Goal: Task Accomplishment & Management: Manage account settings

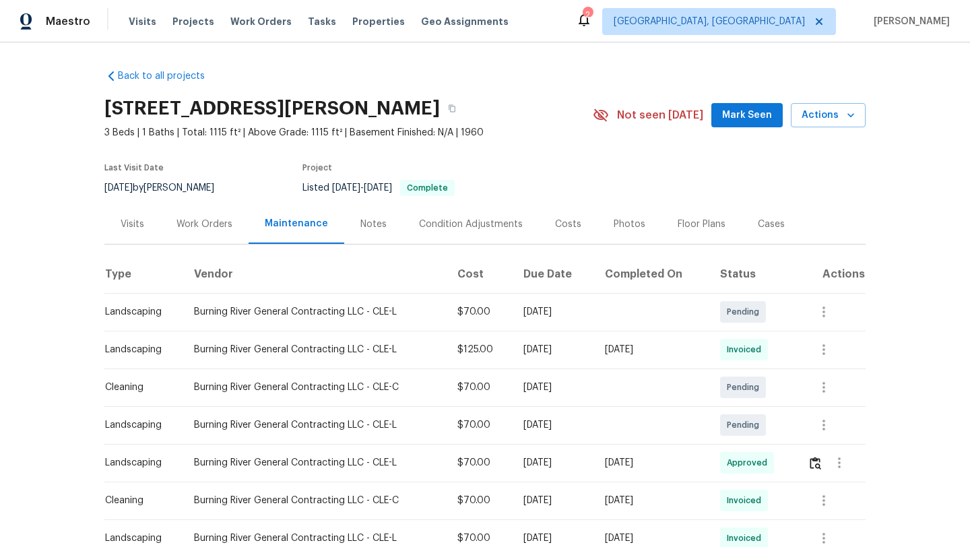
click at [733, 116] on span "Mark Seen" at bounding box center [747, 115] width 50 height 17
click at [129, 222] on div "Visits" at bounding box center [133, 223] width 24 height 13
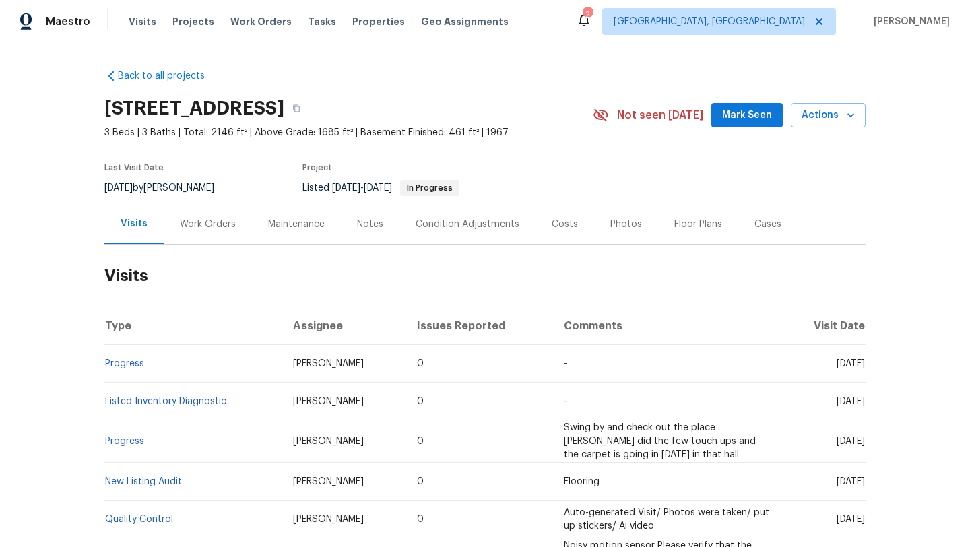
click at [195, 226] on div "Work Orders" at bounding box center [208, 223] width 56 height 13
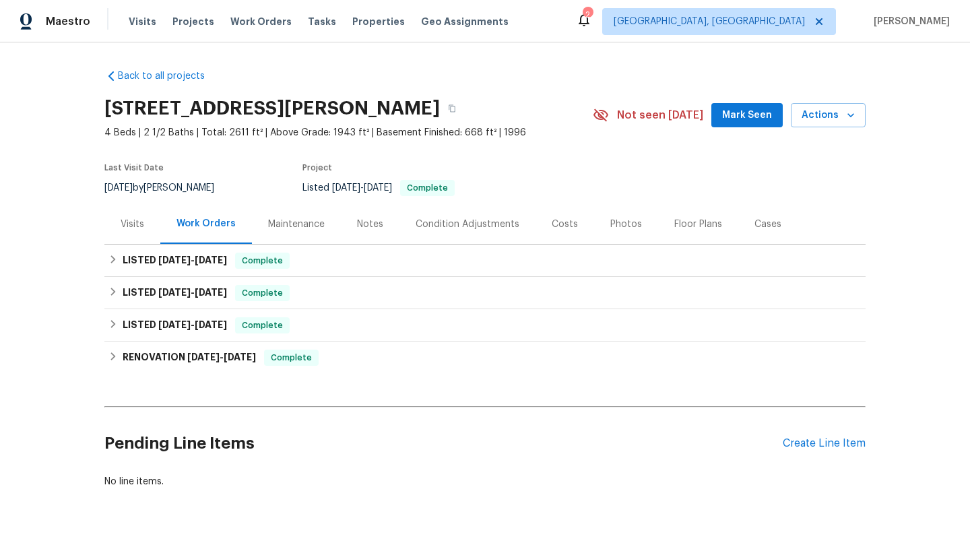
click at [724, 115] on button "Mark Seen" at bounding box center [746, 115] width 71 height 25
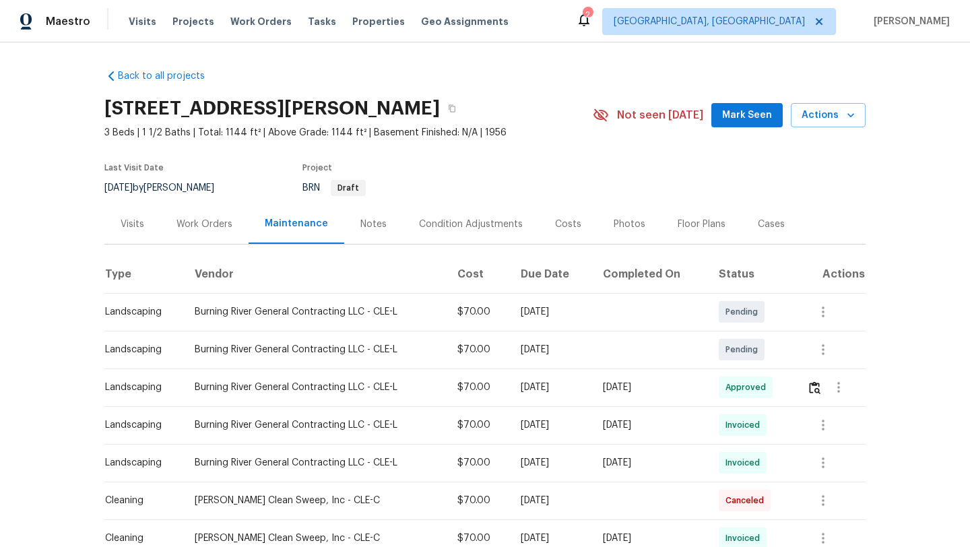
click at [129, 224] on div "Visits" at bounding box center [133, 223] width 24 height 13
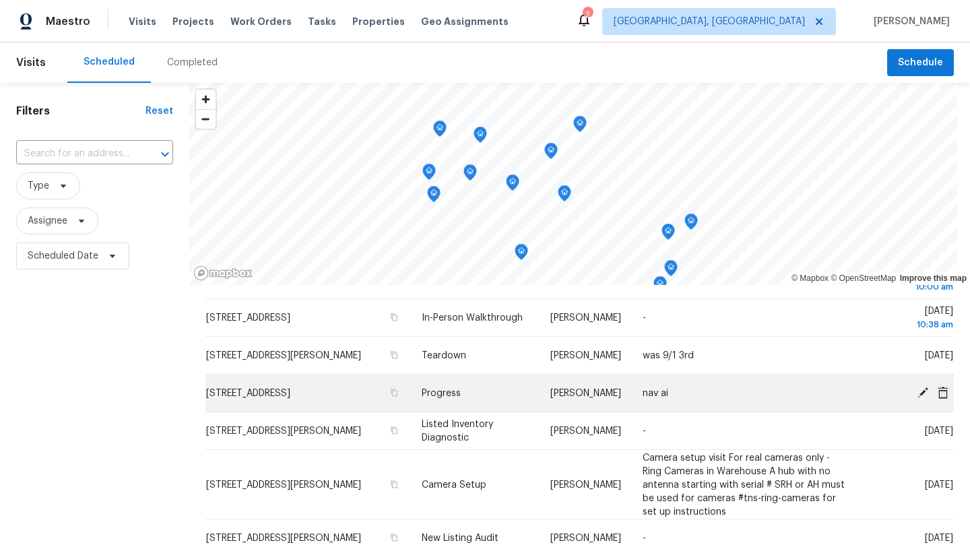
scroll to position [86, 0]
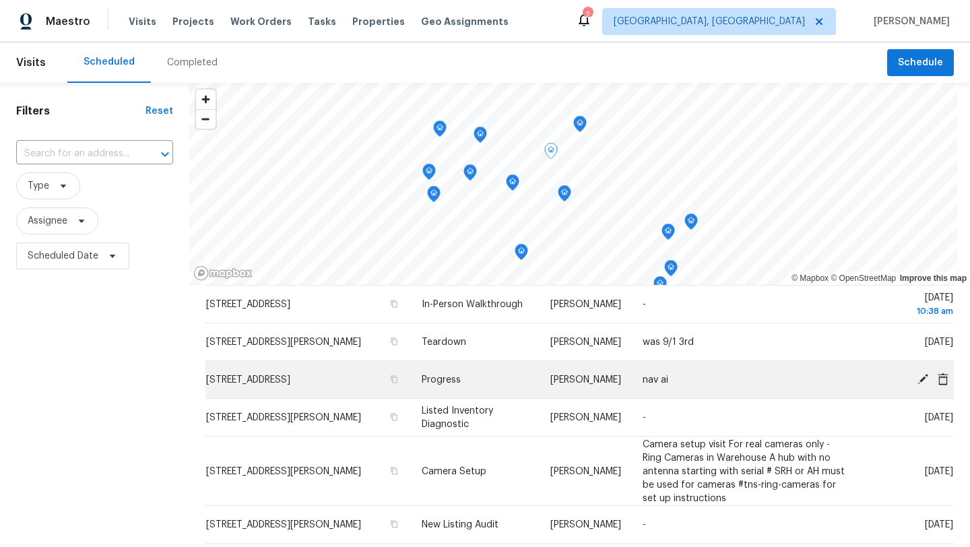
click at [921, 381] on icon at bounding box center [922, 378] width 11 height 11
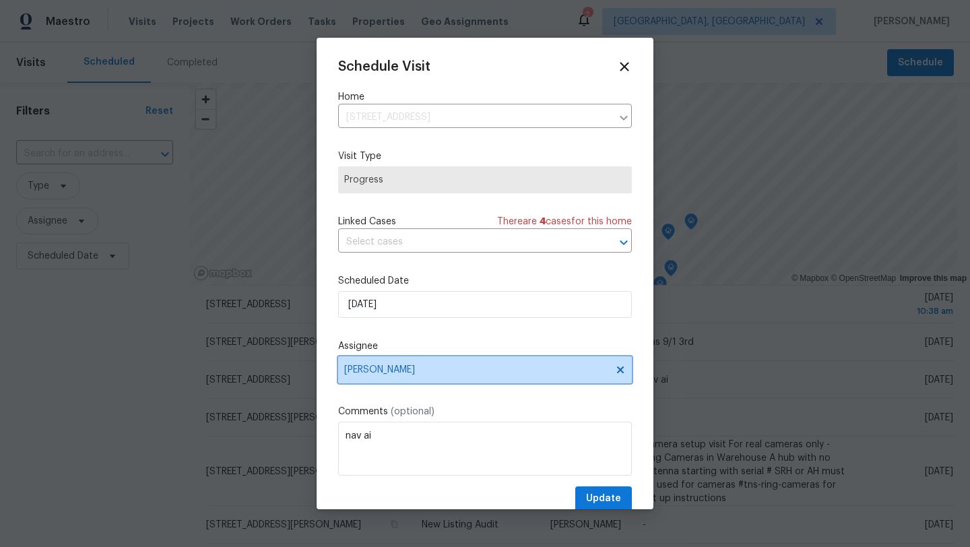
click at [363, 364] on span "[PERSON_NAME]" at bounding box center [485, 369] width 294 height 27
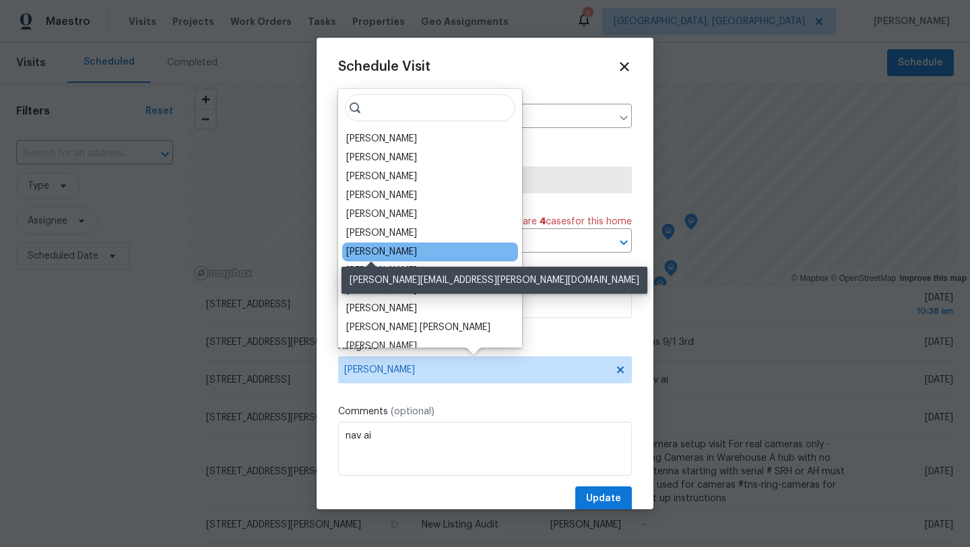
click at [375, 253] on div "[PERSON_NAME]" at bounding box center [381, 251] width 71 height 13
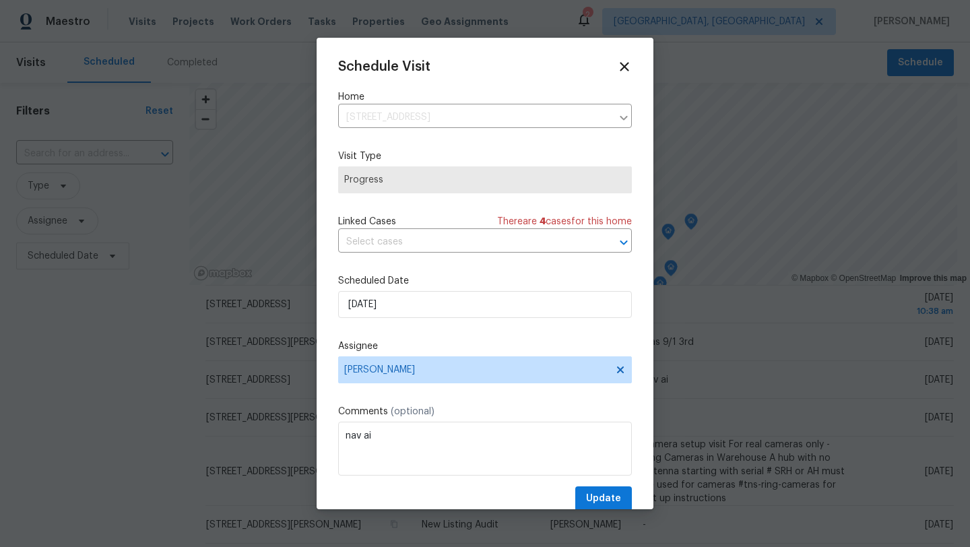
click at [382, 184] on span "Progress" at bounding box center [484, 179] width 281 height 13
click at [625, 63] on icon at bounding box center [623, 66] width 15 height 15
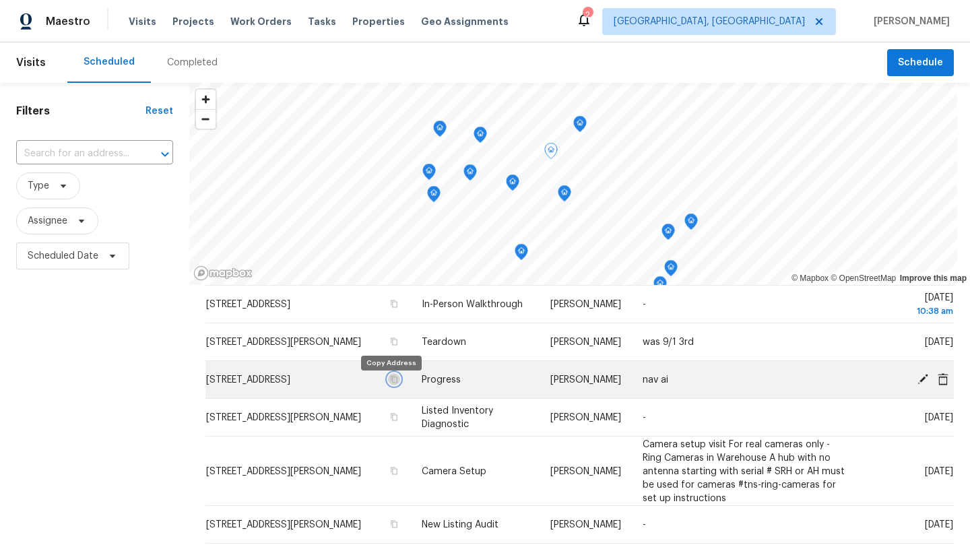
click at [391, 382] on icon "button" at bounding box center [393, 378] width 7 height 7
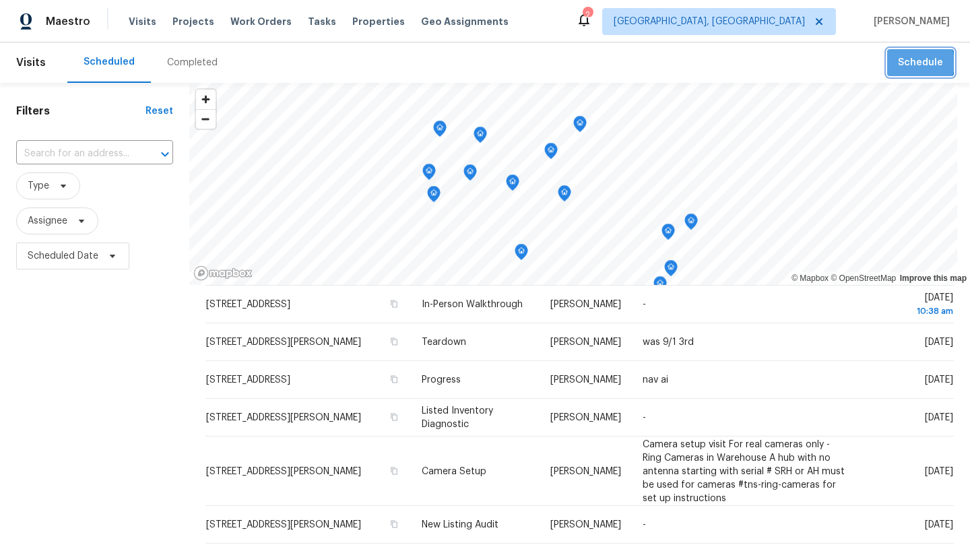
click at [914, 63] on span "Schedule" at bounding box center [919, 63] width 45 height 17
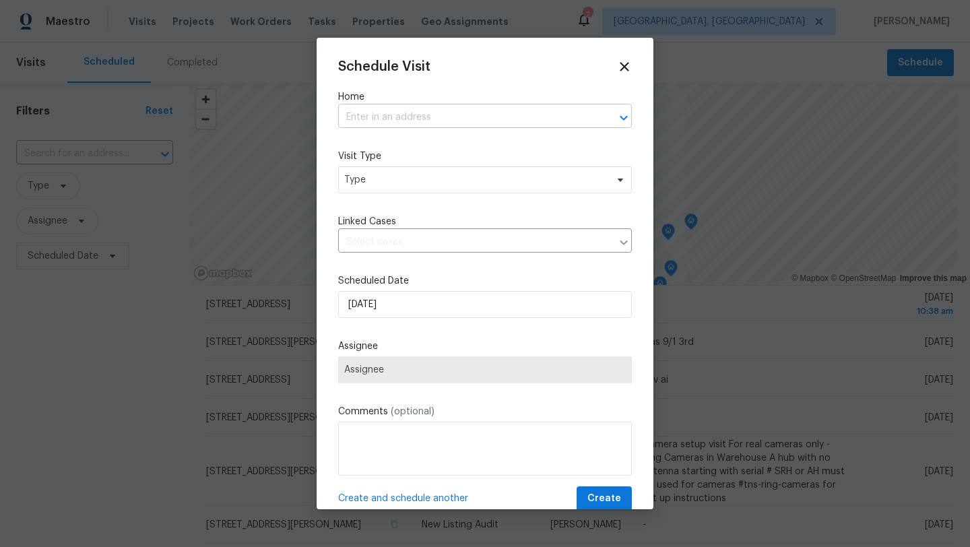
click at [380, 109] on input "text" at bounding box center [466, 117] width 256 height 21
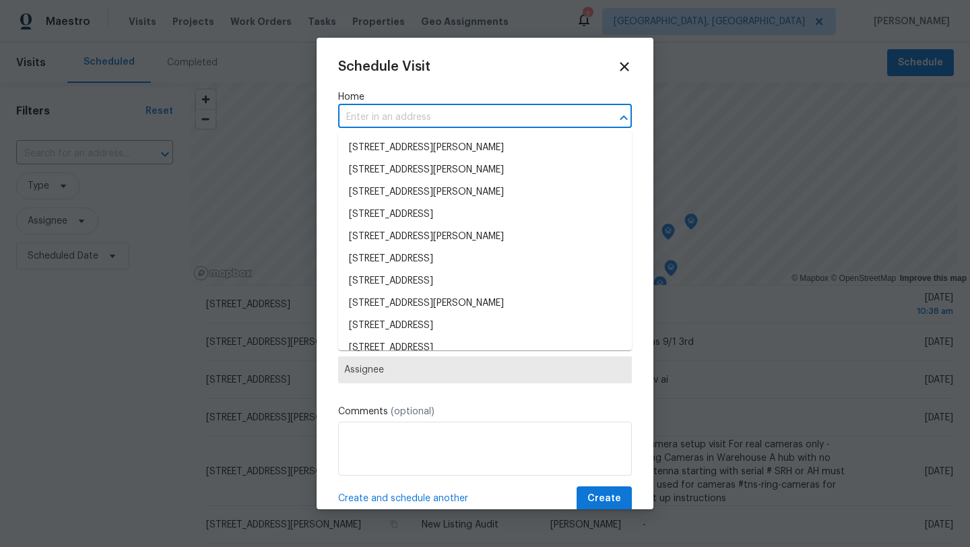
paste input "7010 Woodhaven Ave, Cleveland, OH 44144"
type input "7010 Woodhaven Ave, Cleveland, OH 44144"
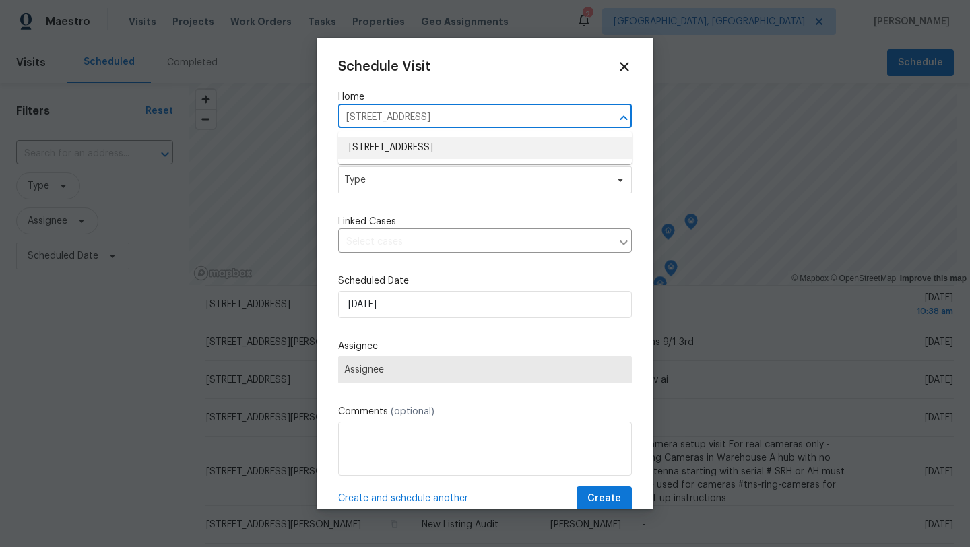
click at [389, 144] on li "7010 Woodhaven Ave, Cleveland, OH 44144" at bounding box center [485, 148] width 294 height 22
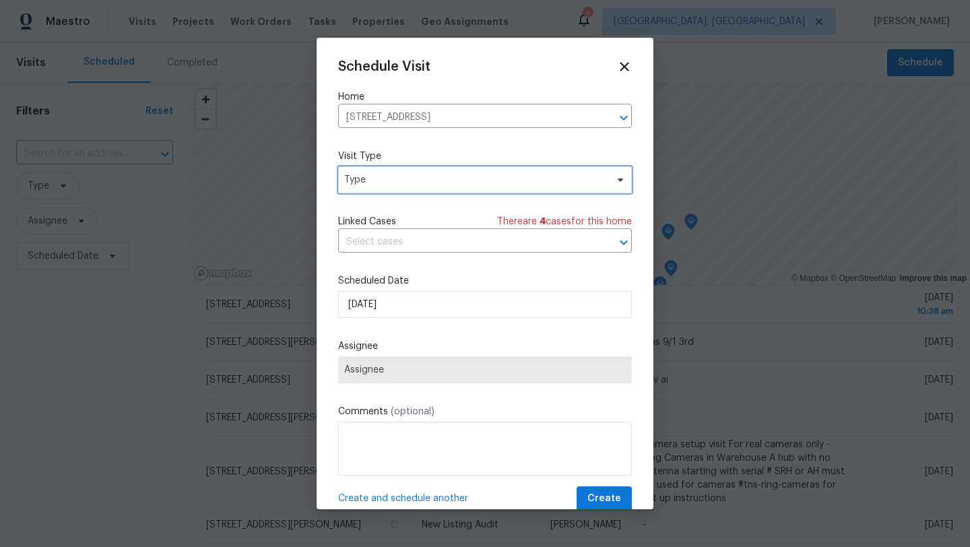
click at [375, 174] on span "Type" at bounding box center [475, 179] width 262 height 13
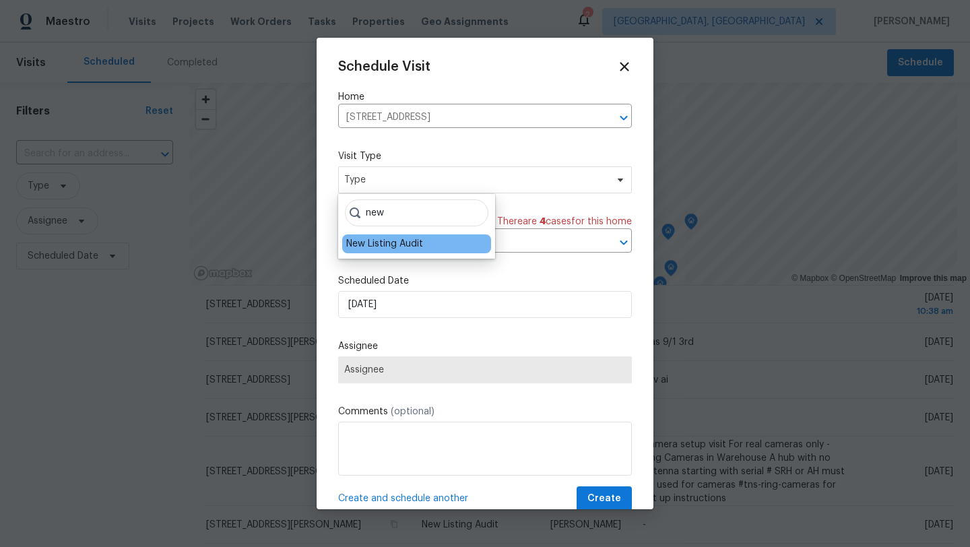
type input "new"
click at [374, 249] on div "New Listing Audit" at bounding box center [384, 243] width 77 height 13
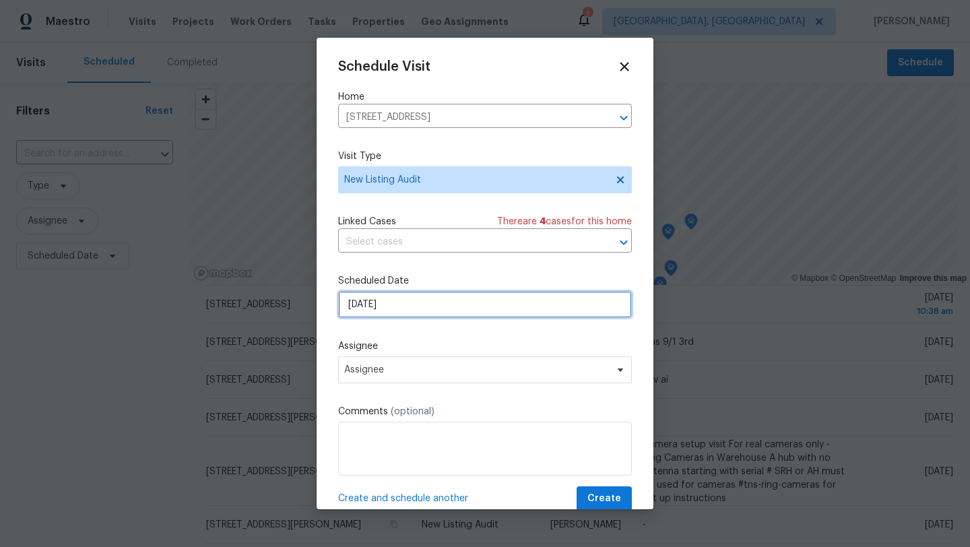
click at [362, 306] on input "8/29/2025" at bounding box center [485, 304] width 294 height 27
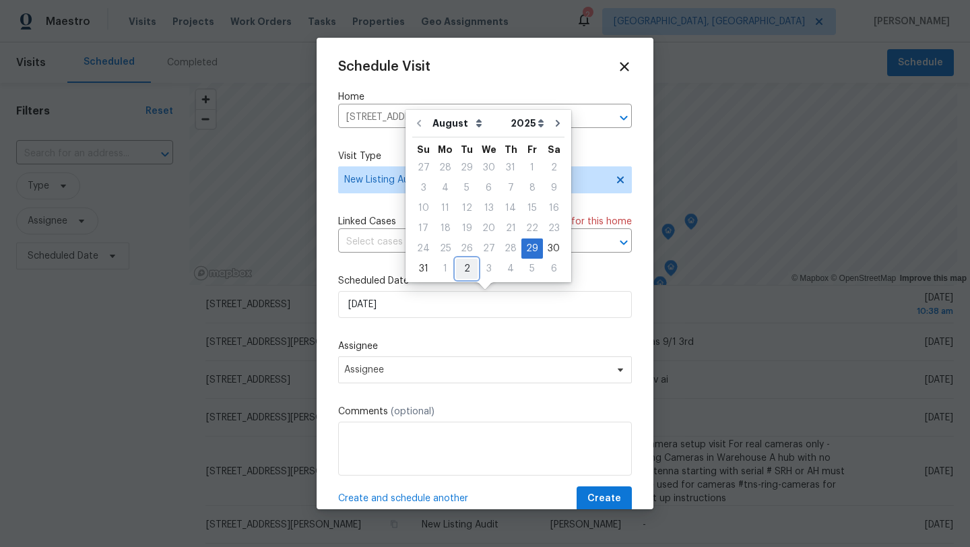
click at [464, 272] on div "2" at bounding box center [467, 268] width 22 height 19
type input "9/2/2025"
select select "8"
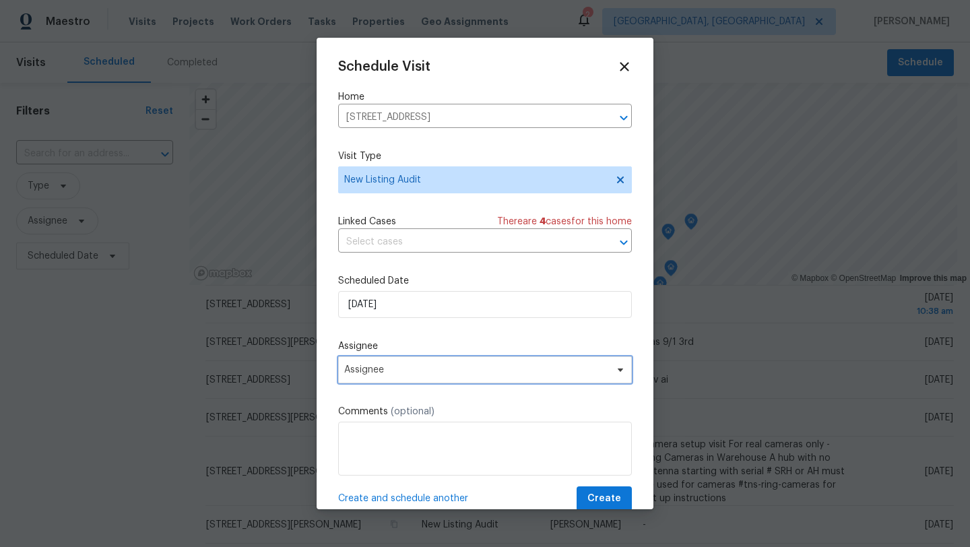
click at [411, 371] on span "Assignee" at bounding box center [476, 369] width 264 height 11
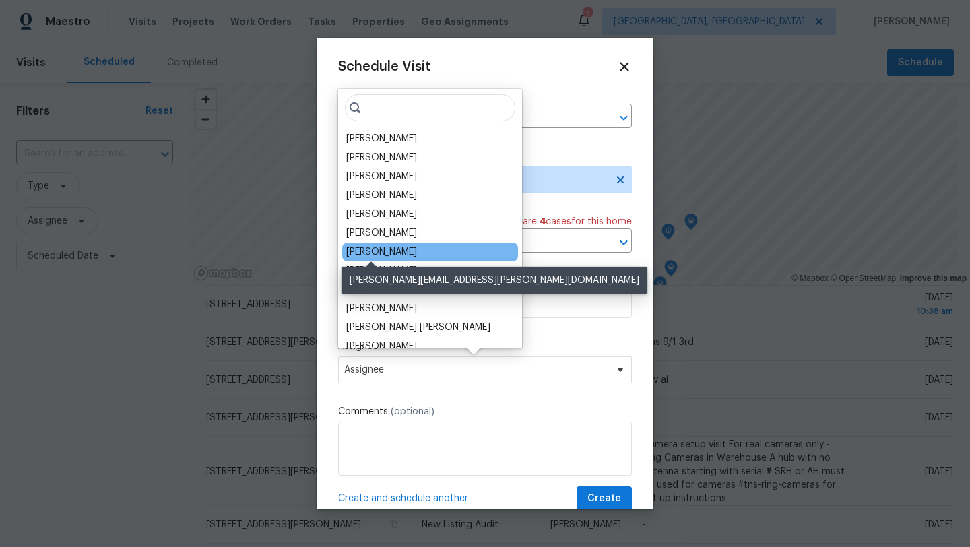
click at [385, 248] on div "Kim Peshek" at bounding box center [381, 251] width 71 height 13
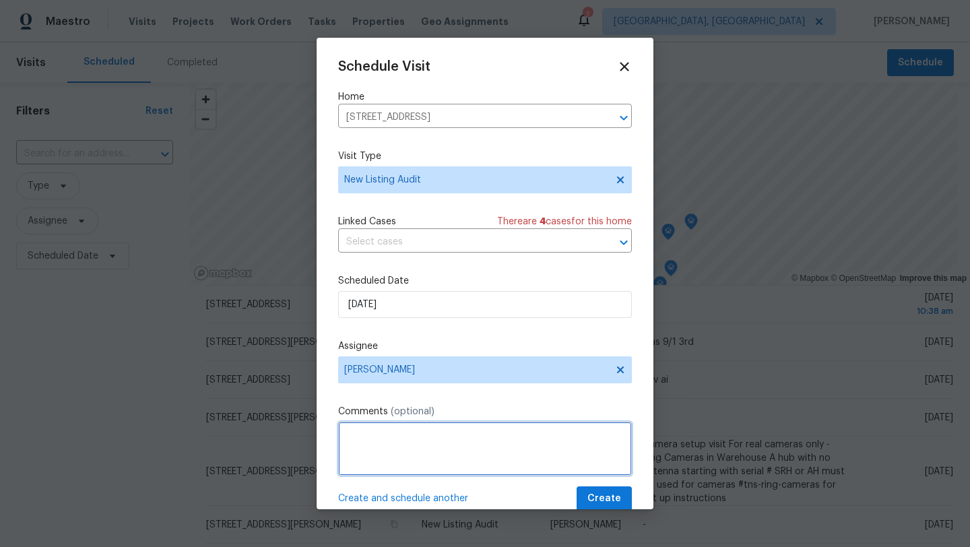
click at [356, 439] on textarea at bounding box center [485, 448] width 294 height 54
type textarea "Nav AI needed"
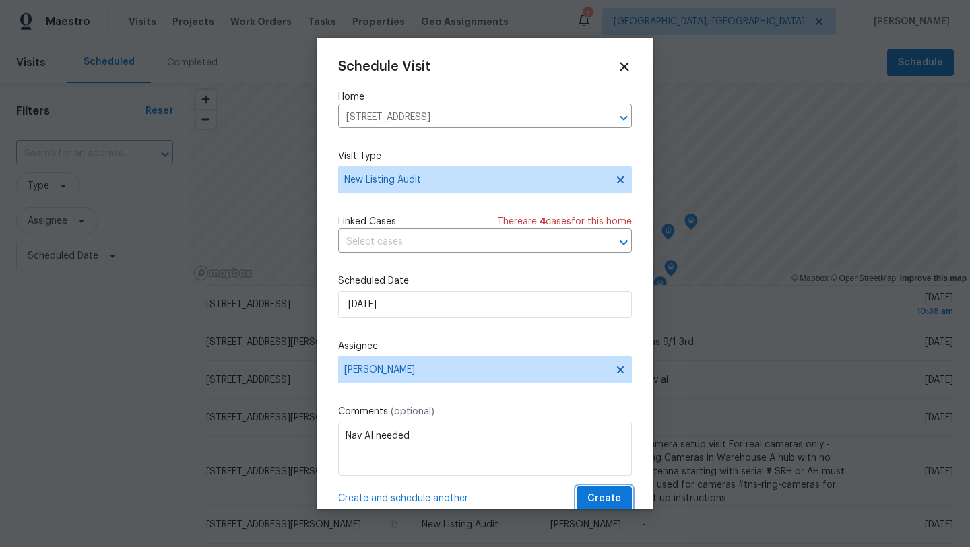
click at [597, 498] on span "Create" at bounding box center [604, 498] width 34 height 17
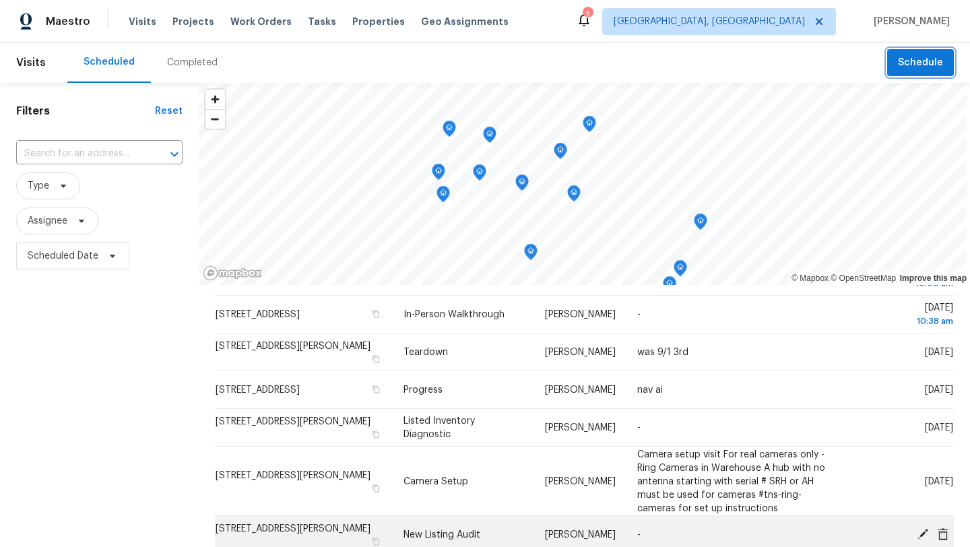
scroll to position [62, 0]
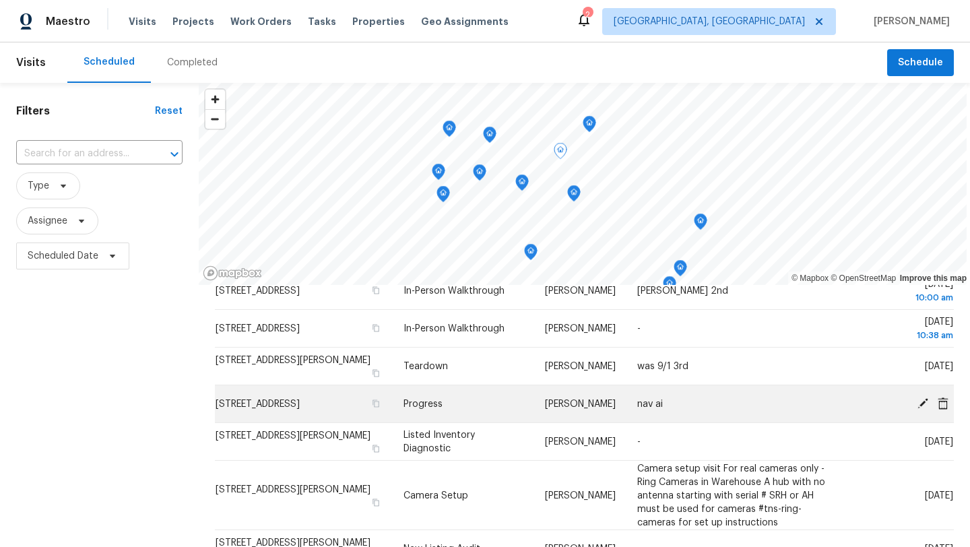
click at [943, 403] on icon at bounding box center [942, 403] width 11 height 12
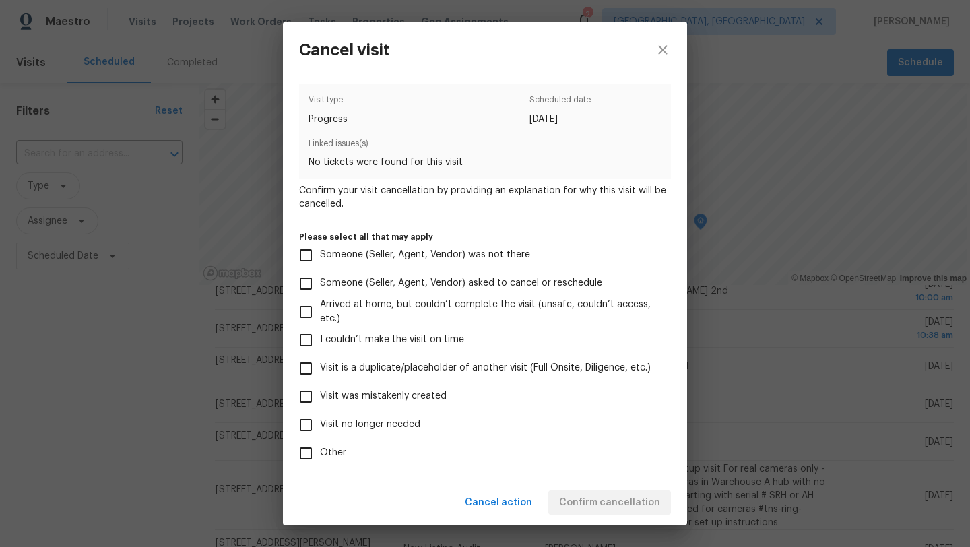
click at [308, 425] on input "Visit no longer needed" at bounding box center [306, 425] width 28 height 28
checkbox input "true"
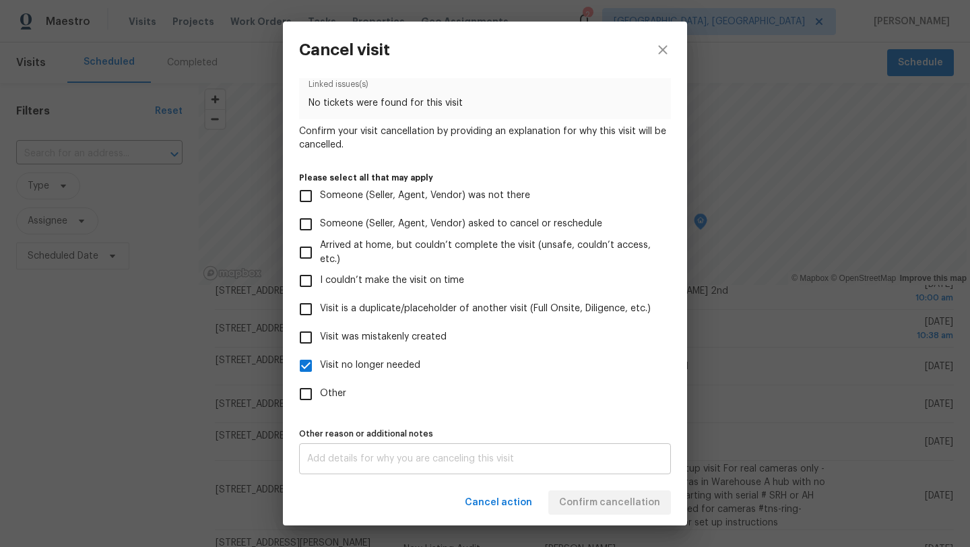
click at [472, 463] on div "x Other reason or additional notes" at bounding box center [485, 458] width 372 height 31
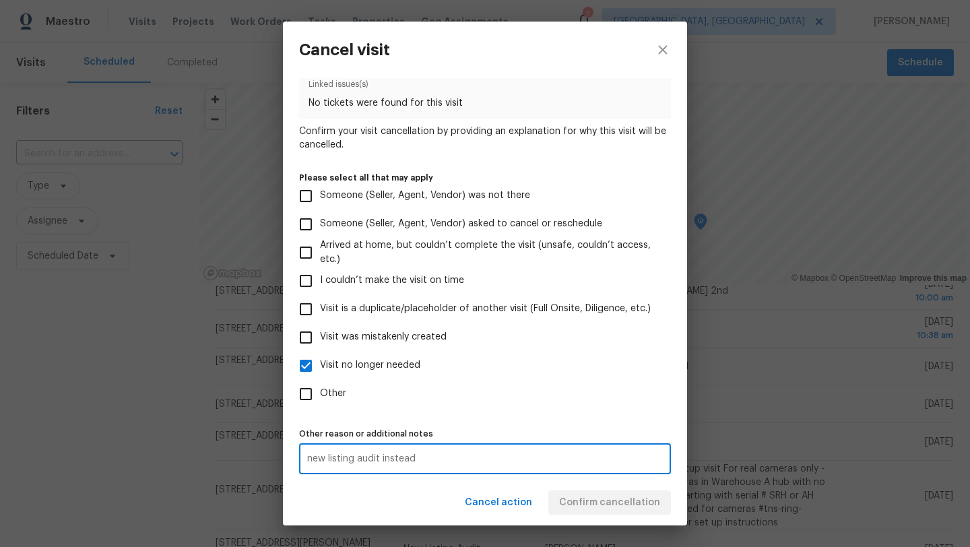
type textarea "new listing audit instead"
click at [557, 407] on label "Other" at bounding box center [476, 394] width 368 height 28
click at [320, 407] on input "Other" at bounding box center [306, 394] width 28 height 28
checkbox input "true"
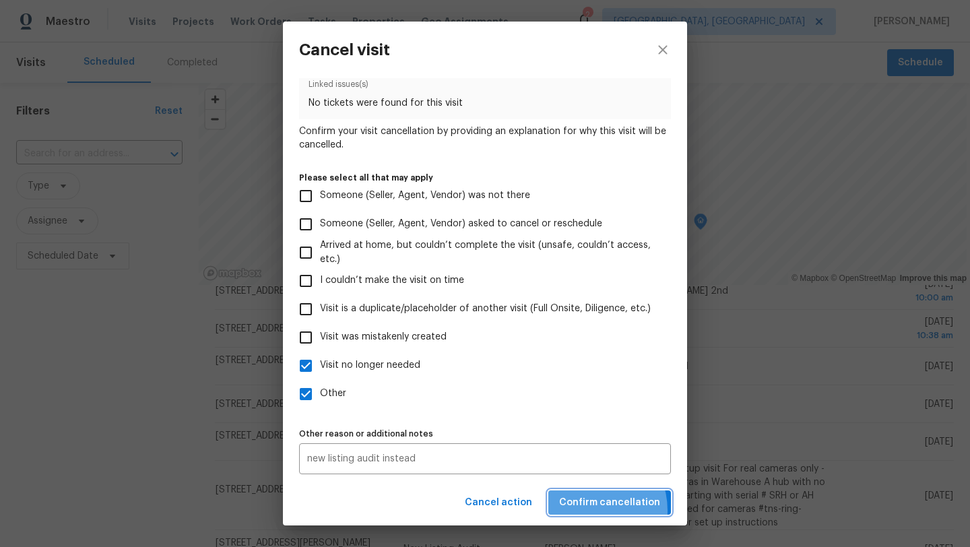
click at [594, 510] on span "Confirm cancellation" at bounding box center [609, 502] width 101 height 17
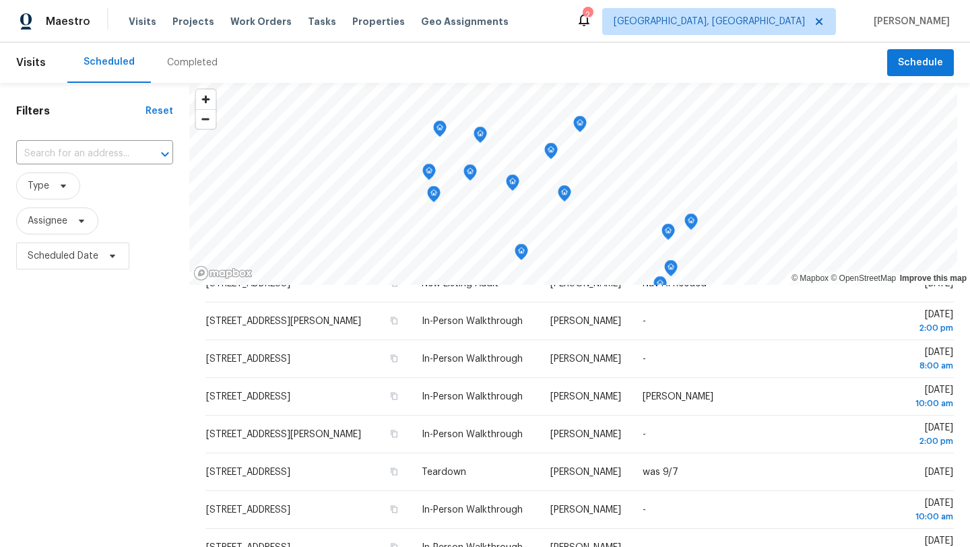
scroll to position [367, 0]
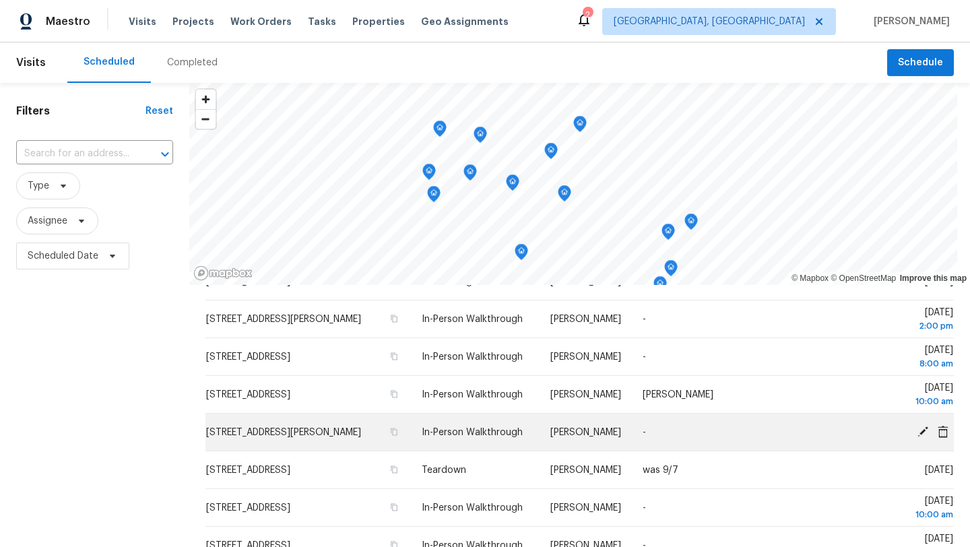
click at [923, 430] on icon at bounding box center [922, 431] width 11 height 11
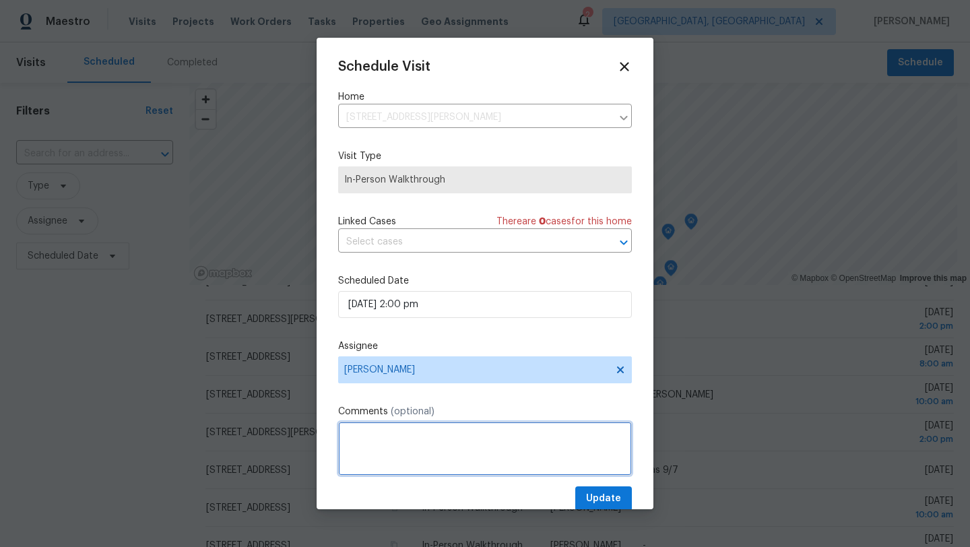
click at [434, 438] on textarea at bounding box center [485, 448] width 294 height 54
type textarea "Marissa"
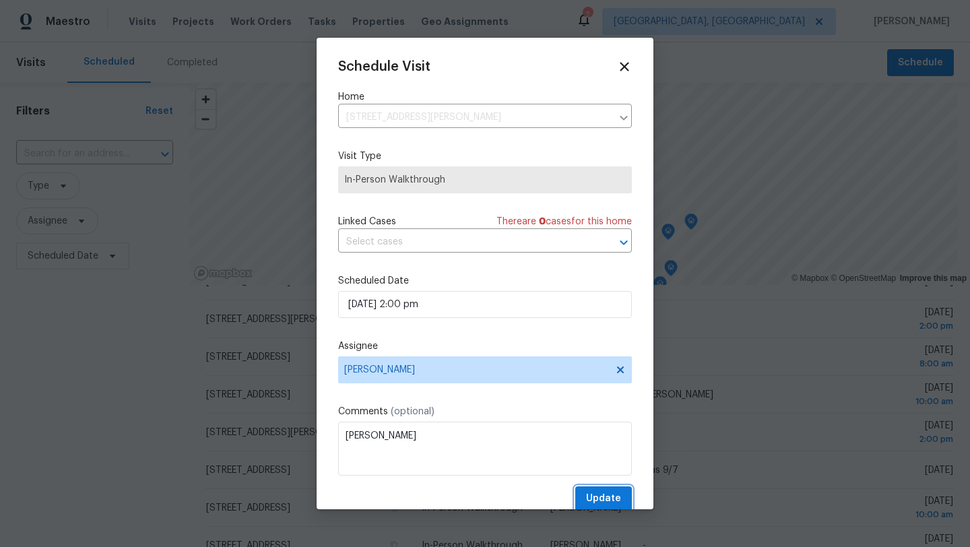
click at [609, 496] on span "Update" at bounding box center [603, 498] width 35 height 17
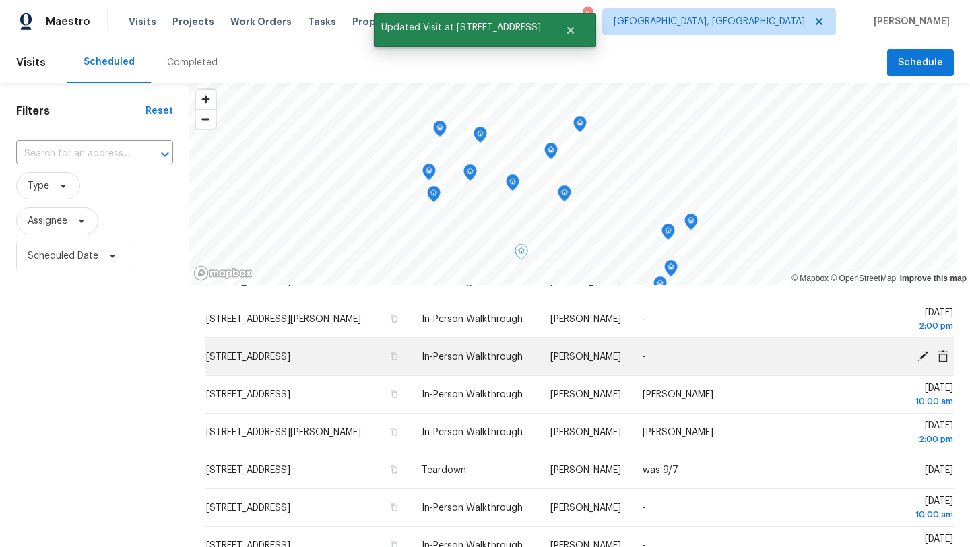
click at [924, 354] on icon at bounding box center [922, 355] width 11 height 11
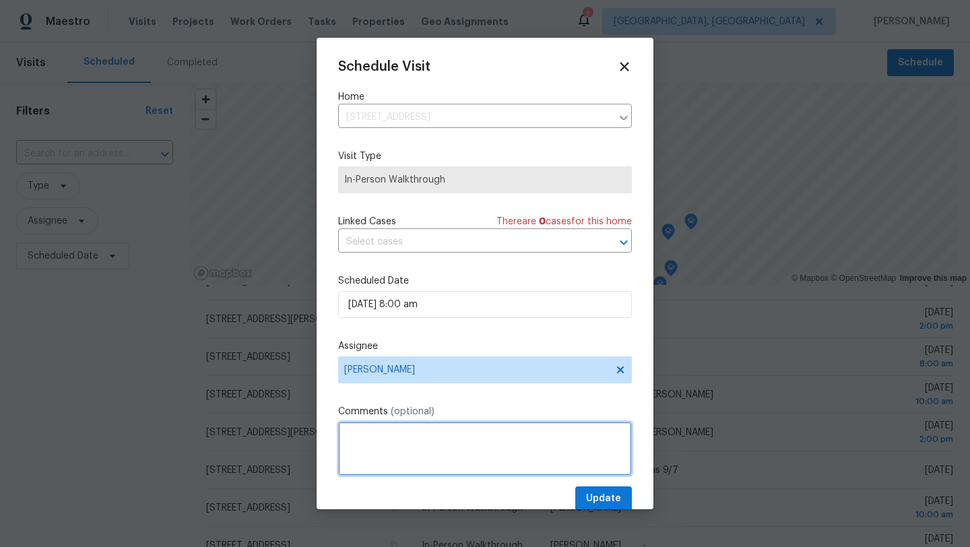
click at [374, 427] on textarea at bounding box center [485, 448] width 294 height 54
type textarea "Marissa"
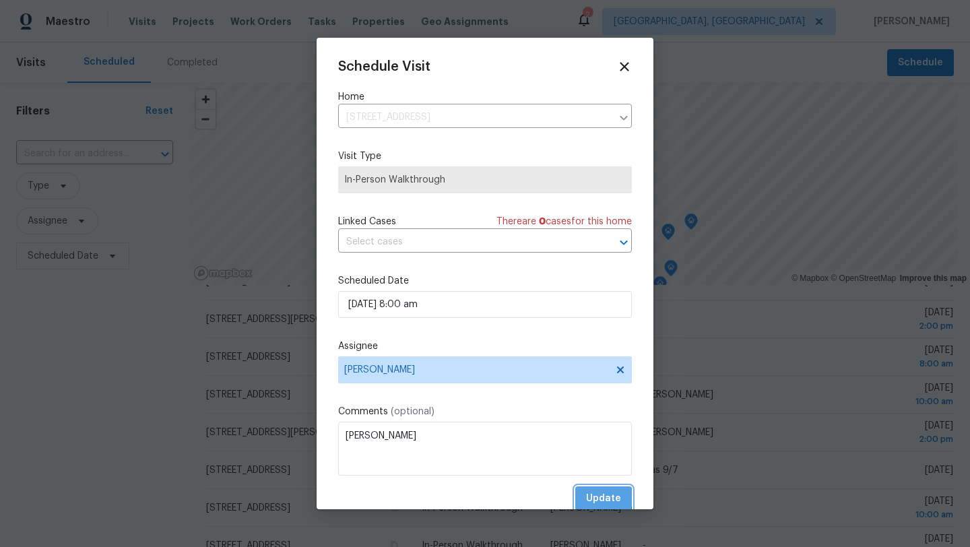
click at [588, 498] on span "Update" at bounding box center [603, 498] width 35 height 17
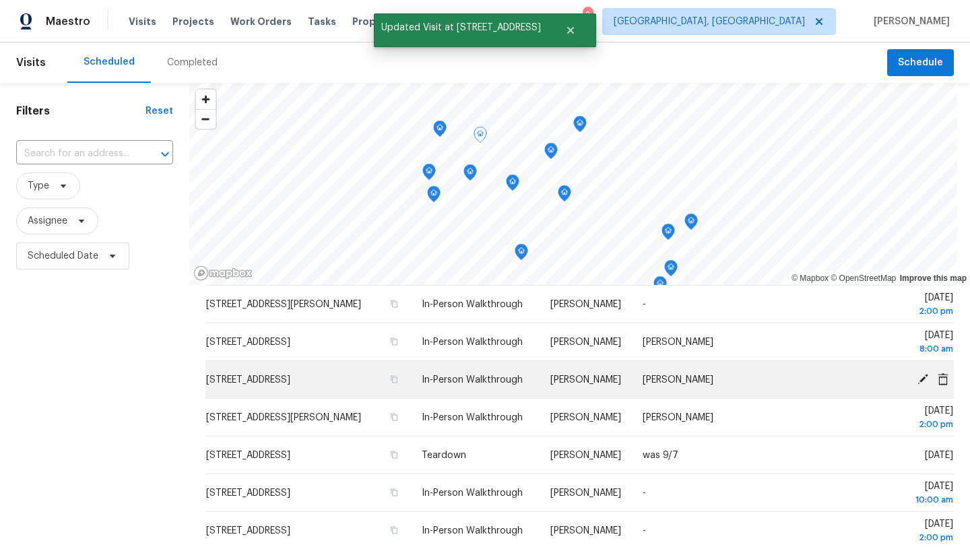
scroll to position [382, 0]
click at [920, 380] on icon at bounding box center [922, 377] width 11 height 11
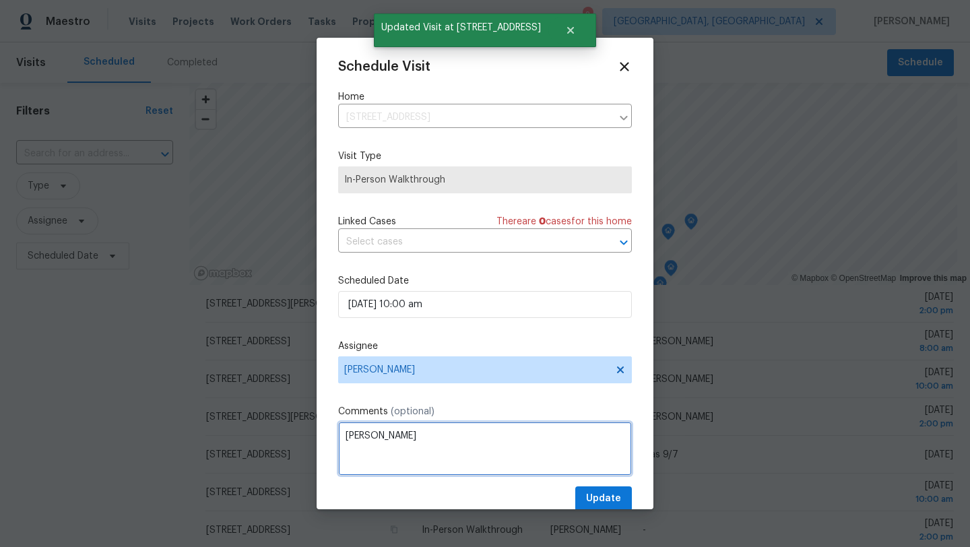
drag, startPoint x: 371, startPoint y: 437, endPoint x: 310, endPoint y: 436, distance: 61.3
click at [310, 436] on div "Schedule Visit Home 840 Woodside Dr, Westlake, OH 44145 ​ Visit Type In-Person …" at bounding box center [485, 273] width 970 height 547
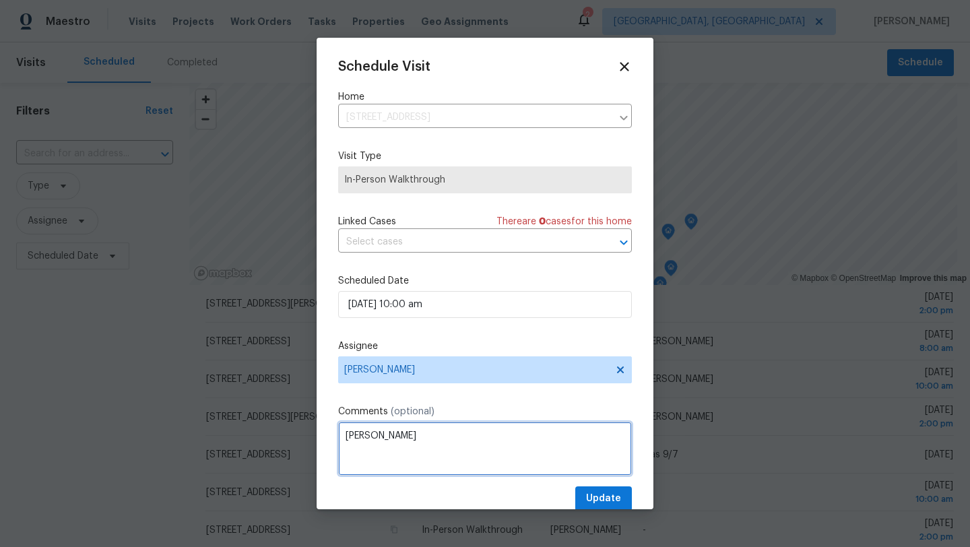
type textarea "Kim"
click at [610, 493] on span "Update" at bounding box center [603, 498] width 35 height 17
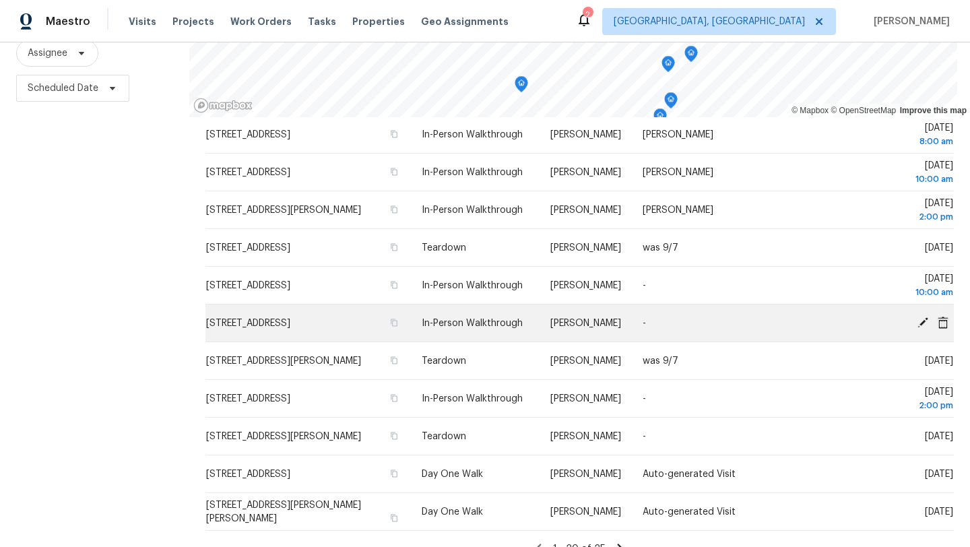
scroll to position [433, 0]
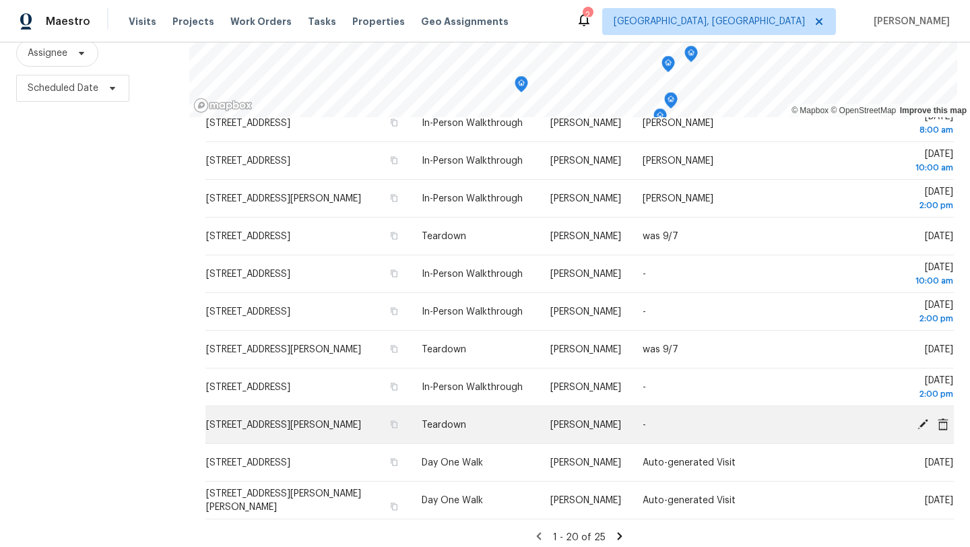
click at [922, 424] on icon at bounding box center [922, 423] width 11 height 11
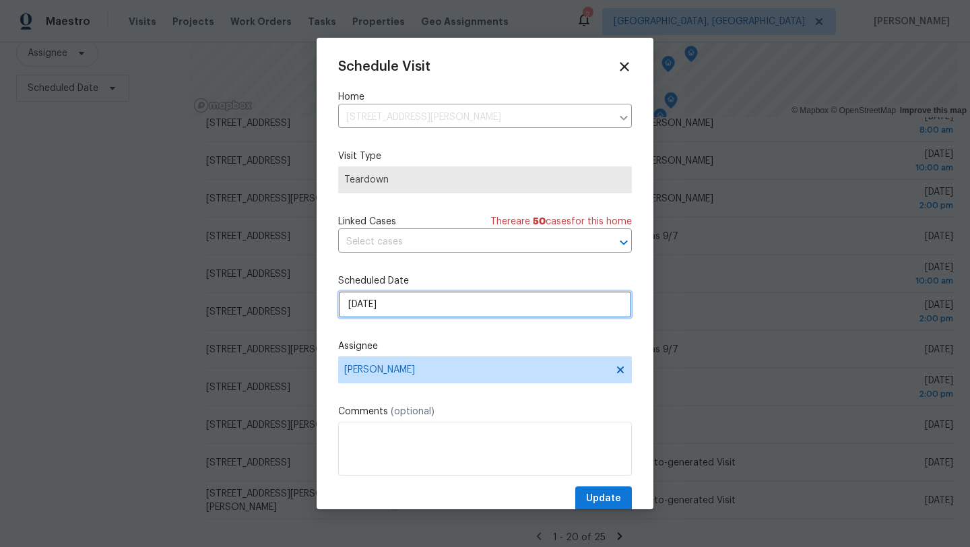
click at [438, 305] on input "9/21/2025" at bounding box center [485, 304] width 294 height 27
select select "8"
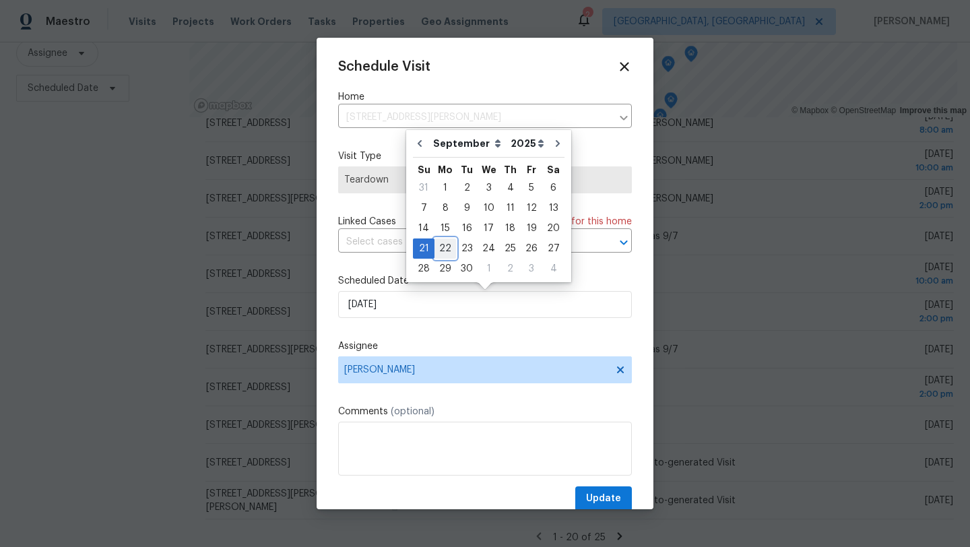
click at [448, 249] on div "22" at bounding box center [445, 248] width 22 height 19
type input "9/22/2025"
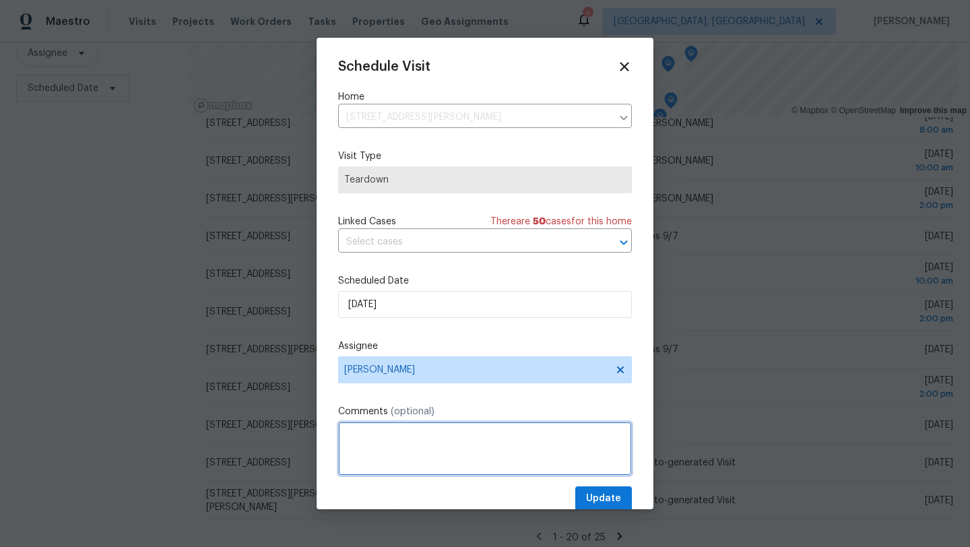
click at [370, 431] on textarea at bounding box center [485, 448] width 294 height 54
type textarea "was 9/21"
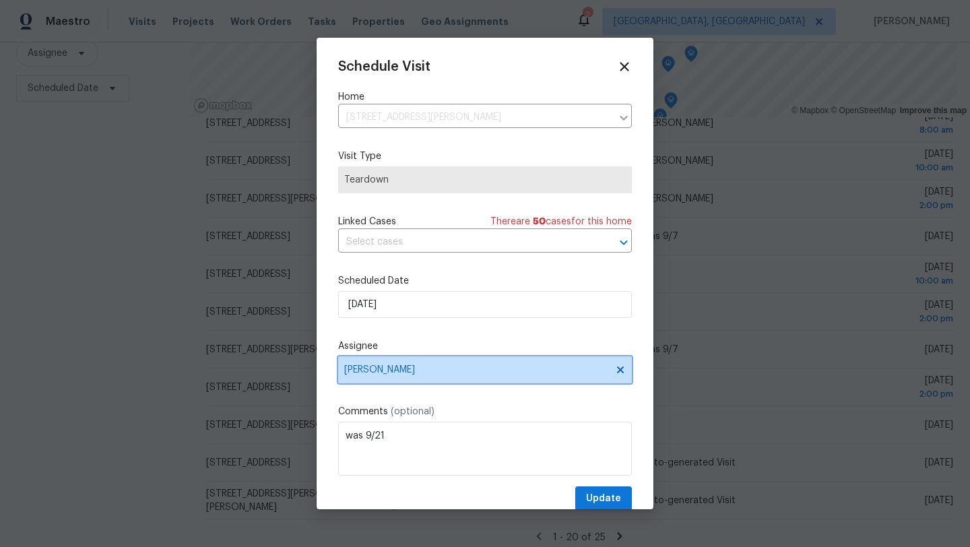
click at [399, 366] on span "[PERSON_NAME]" at bounding box center [476, 369] width 264 height 11
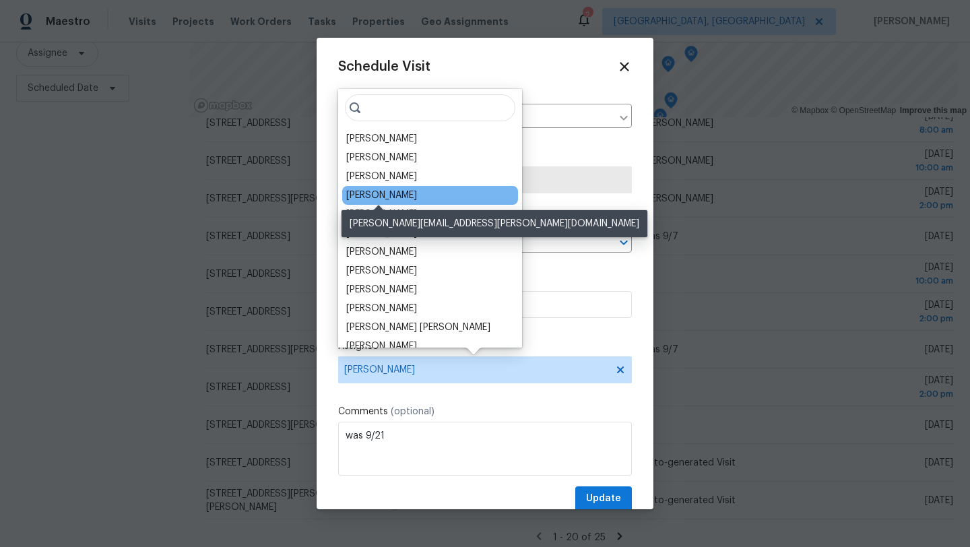
click at [389, 194] on div "Marissa Casias" at bounding box center [381, 195] width 71 height 13
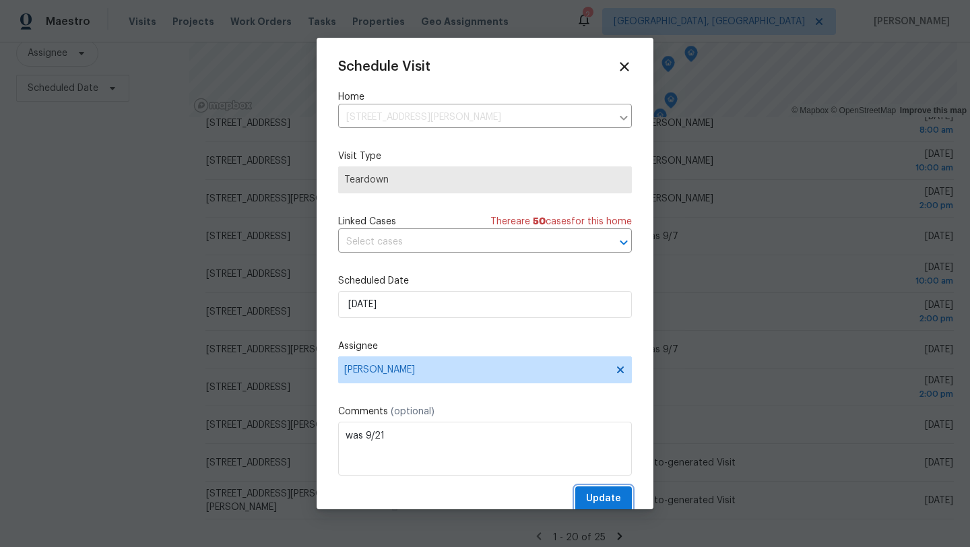
click at [613, 491] on span "Update" at bounding box center [603, 498] width 35 height 17
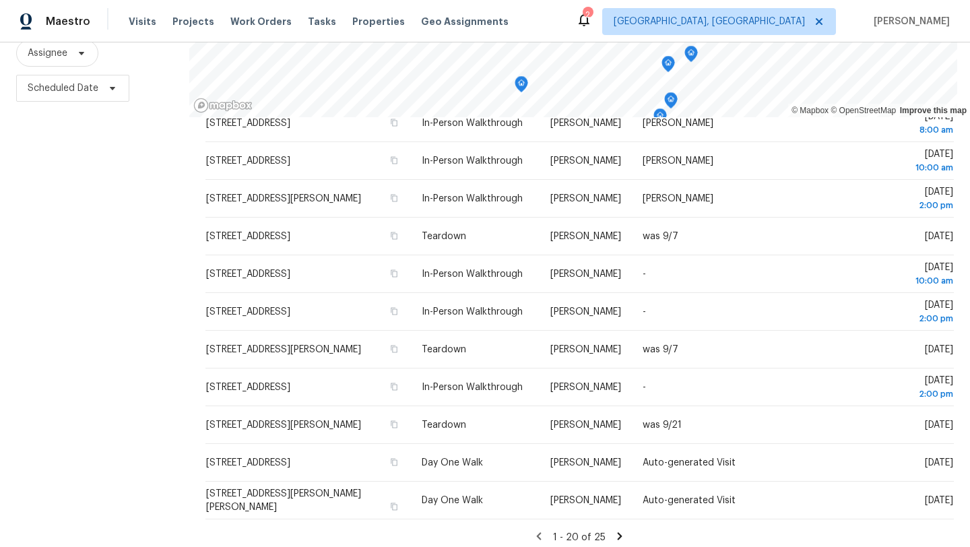
scroll to position [0, 0]
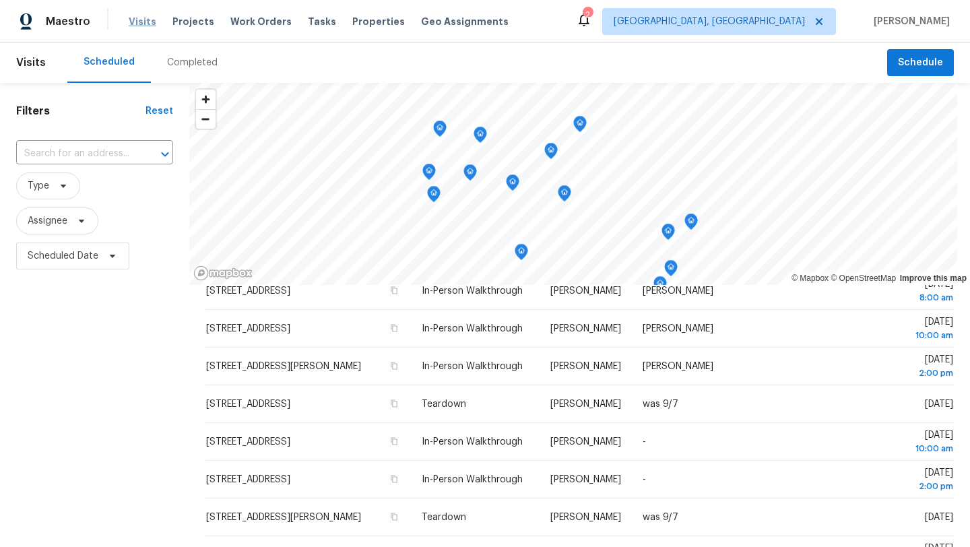
click at [137, 20] on span "Visits" at bounding box center [143, 21] width 28 height 13
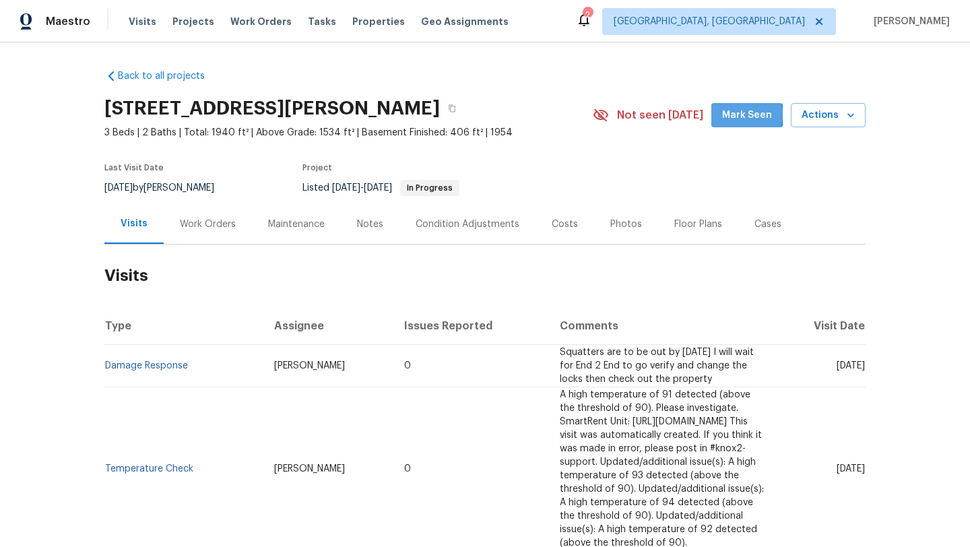
click at [737, 114] on span "Mark Seen" at bounding box center [747, 115] width 50 height 17
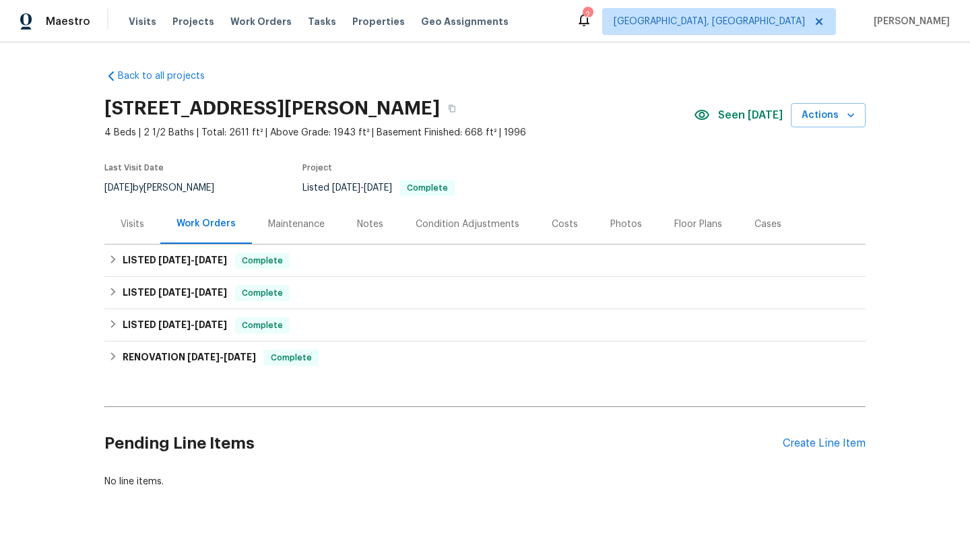
click at [134, 220] on div "Visits" at bounding box center [133, 223] width 24 height 13
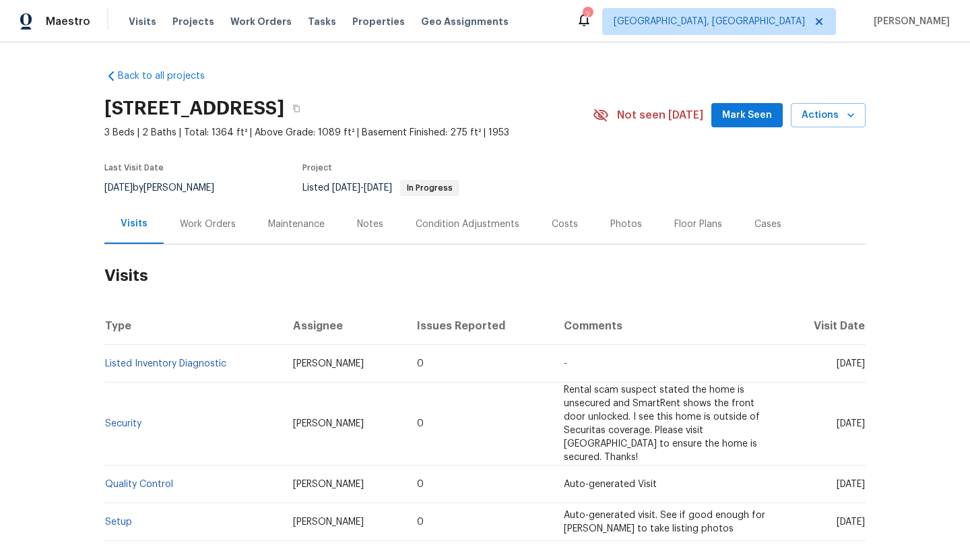
click at [739, 120] on span "Mark Seen" at bounding box center [747, 115] width 50 height 17
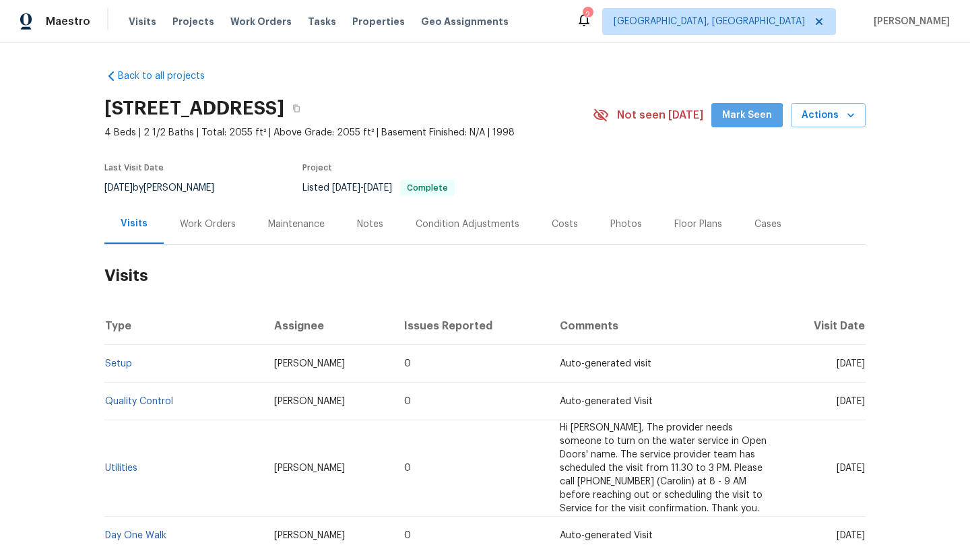
click at [747, 120] on span "Mark Seen" at bounding box center [747, 115] width 50 height 17
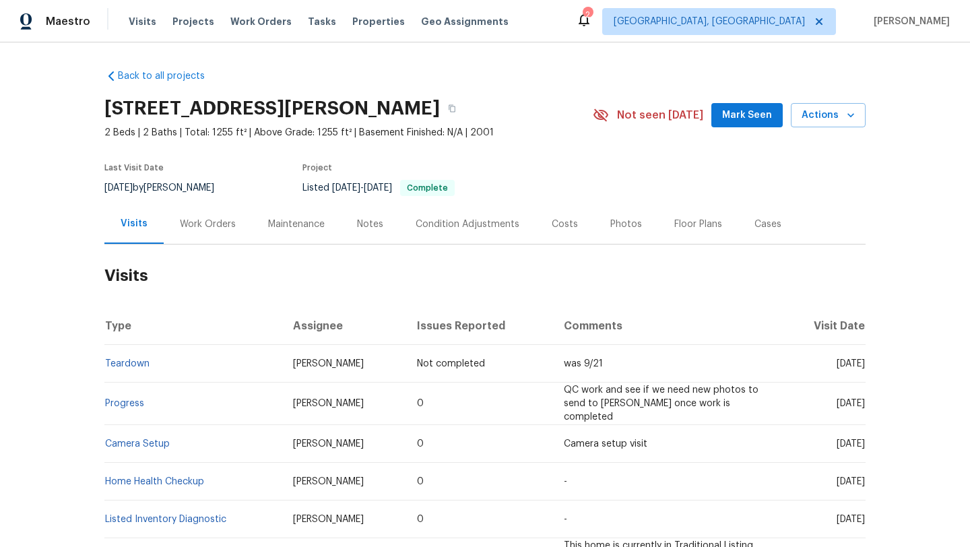
click at [726, 116] on button "Mark Seen" at bounding box center [746, 115] width 71 height 25
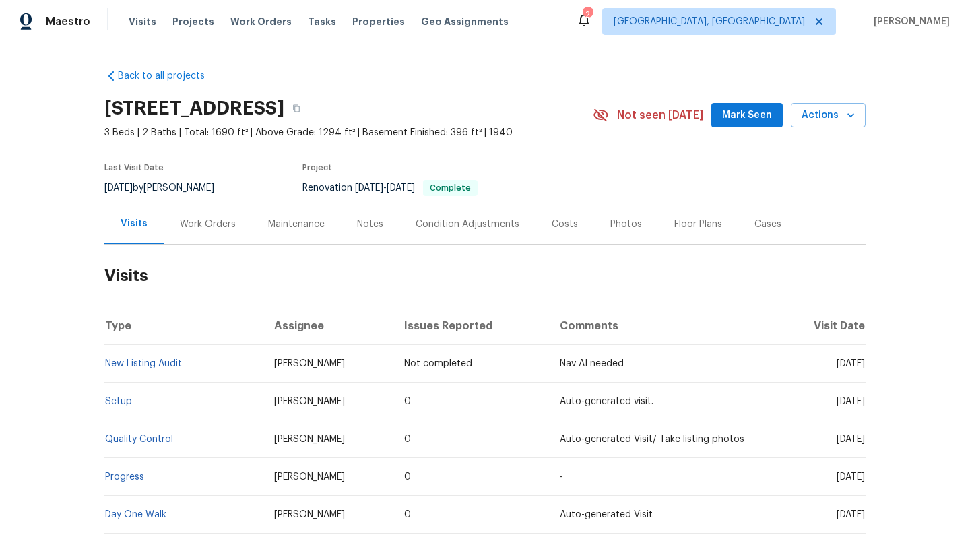
click at [619, 223] on div "Photos" at bounding box center [626, 223] width 32 height 13
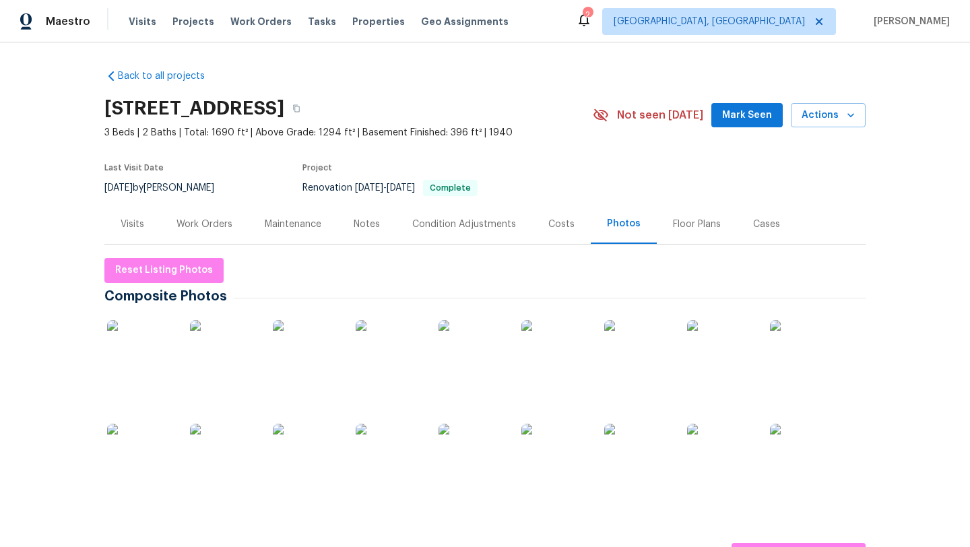
click at [133, 344] on img at bounding box center [140, 353] width 67 height 67
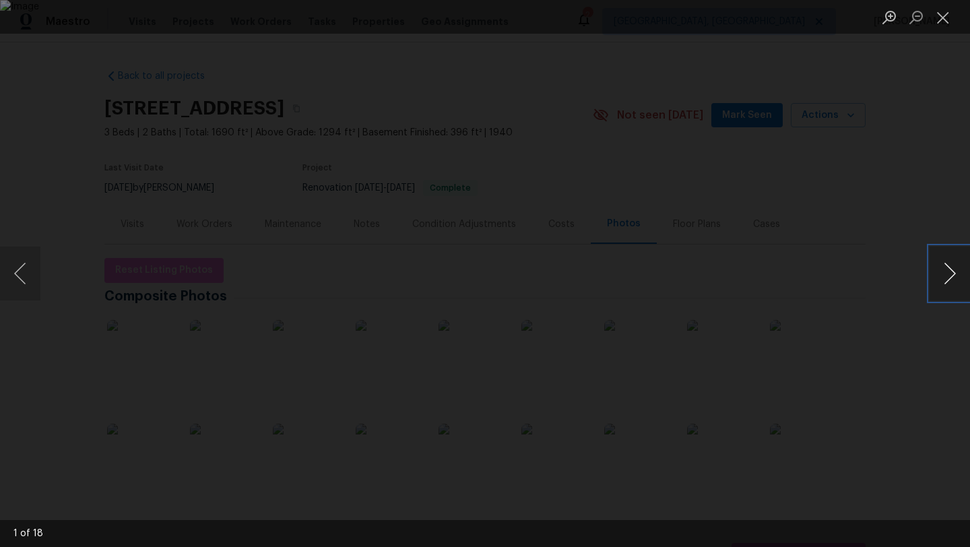
click at [945, 275] on button "Next image" at bounding box center [949, 273] width 40 height 54
click at [945, 274] on button "Next image" at bounding box center [949, 273] width 40 height 54
click at [945, 275] on button "Next image" at bounding box center [949, 273] width 40 height 54
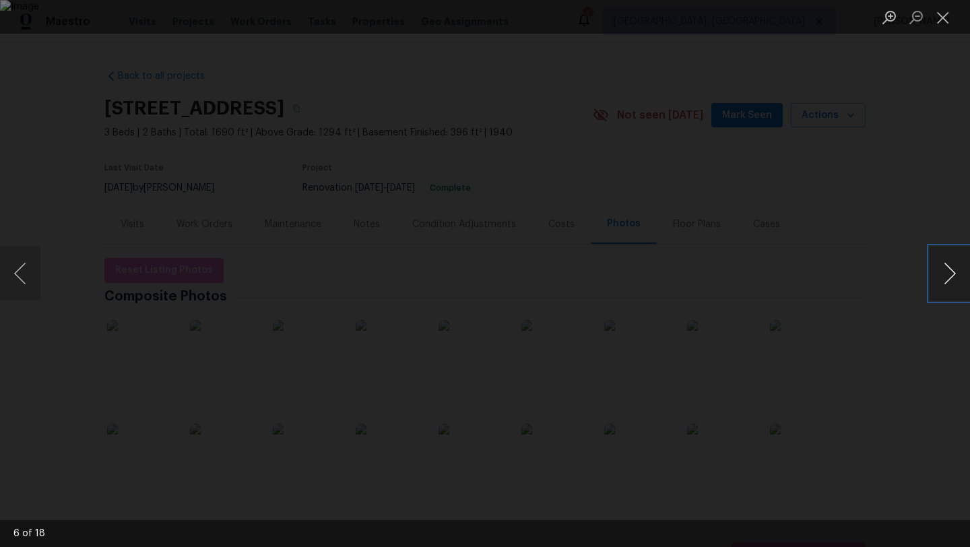
click at [945, 275] on button "Next image" at bounding box center [949, 273] width 40 height 54
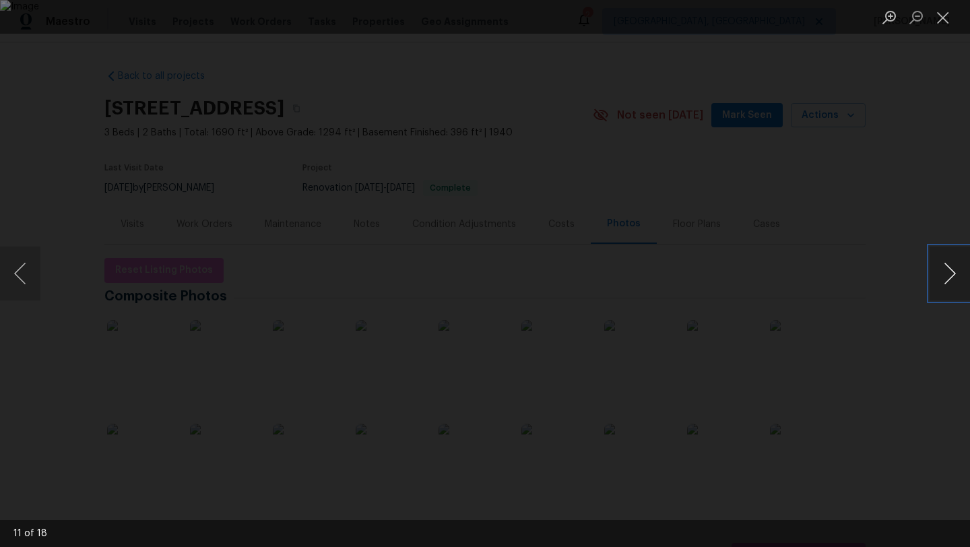
click at [945, 275] on button "Next image" at bounding box center [949, 273] width 40 height 54
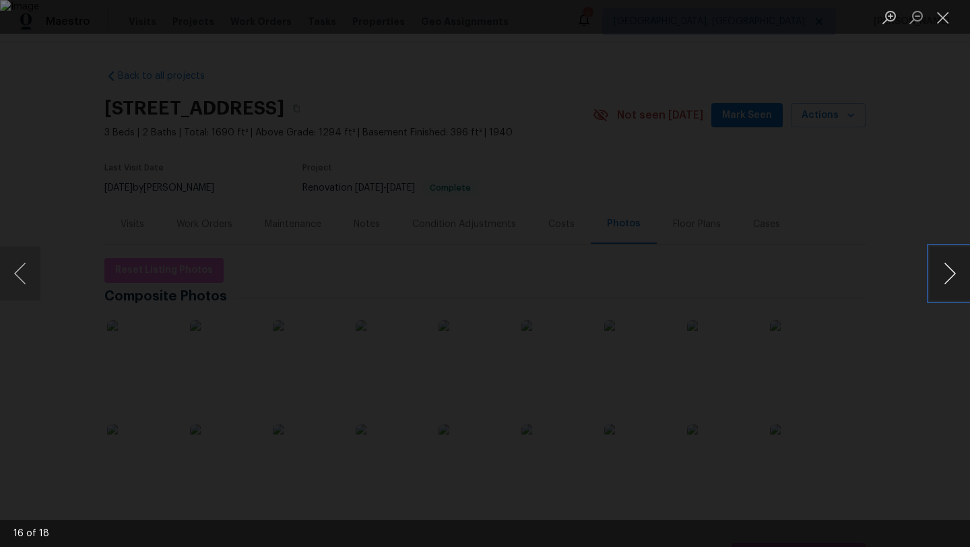
click at [945, 275] on button "Next image" at bounding box center [949, 273] width 40 height 54
click at [938, 20] on button "Close lightbox" at bounding box center [942, 17] width 27 height 24
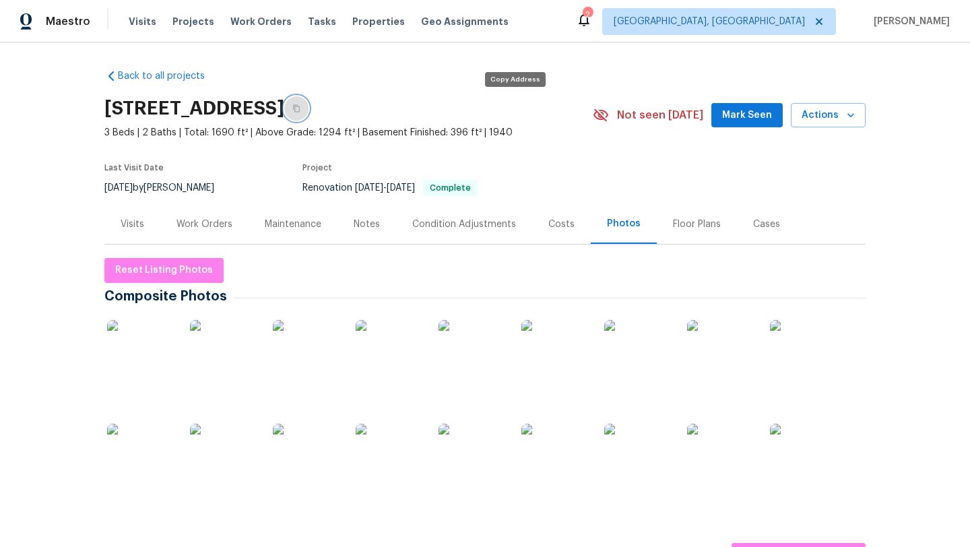
click at [300, 106] on icon "button" at bounding box center [296, 108] width 8 height 8
click at [199, 224] on div "Work Orders" at bounding box center [204, 223] width 56 height 13
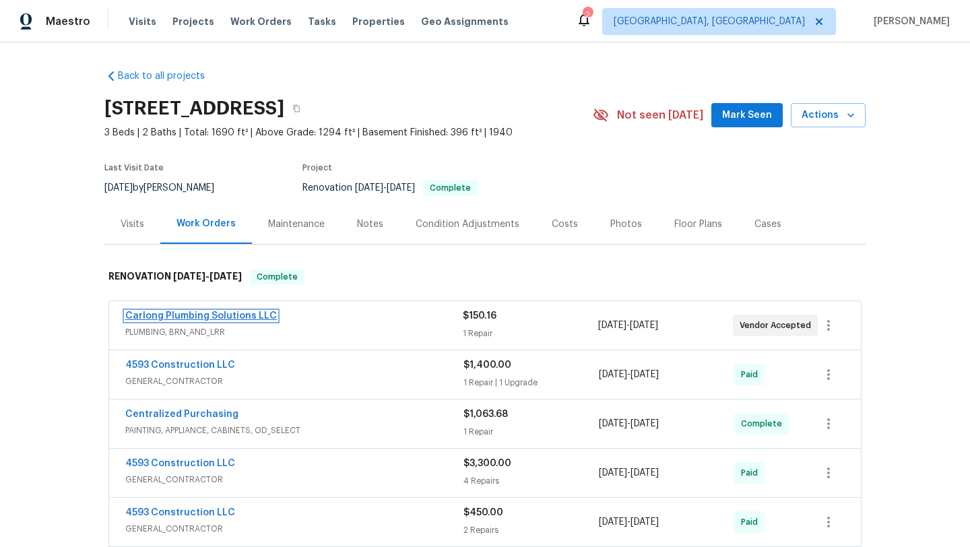
click at [170, 312] on link "Carlong Plumbing Solutions LLC" at bounding box center [200, 315] width 151 height 9
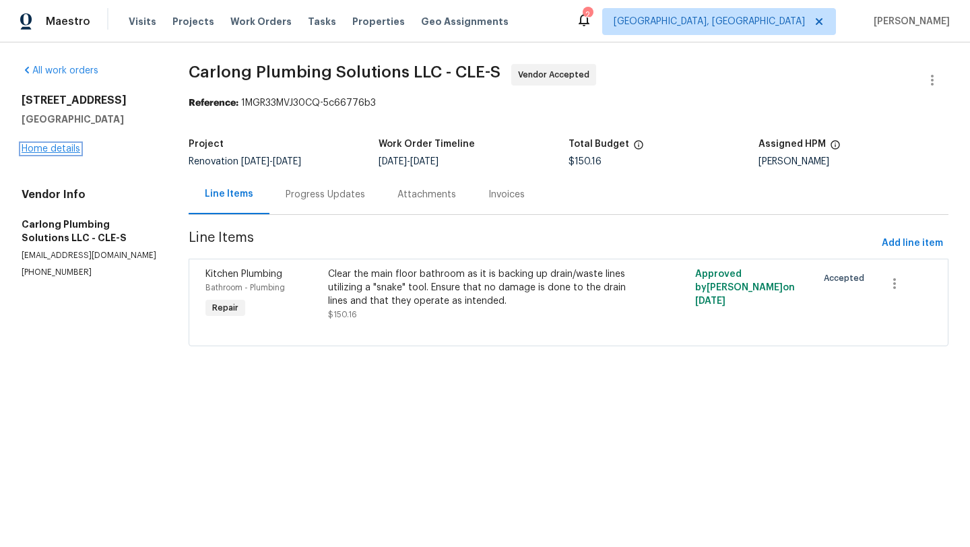
click at [51, 151] on link "Home details" at bounding box center [51, 148] width 59 height 9
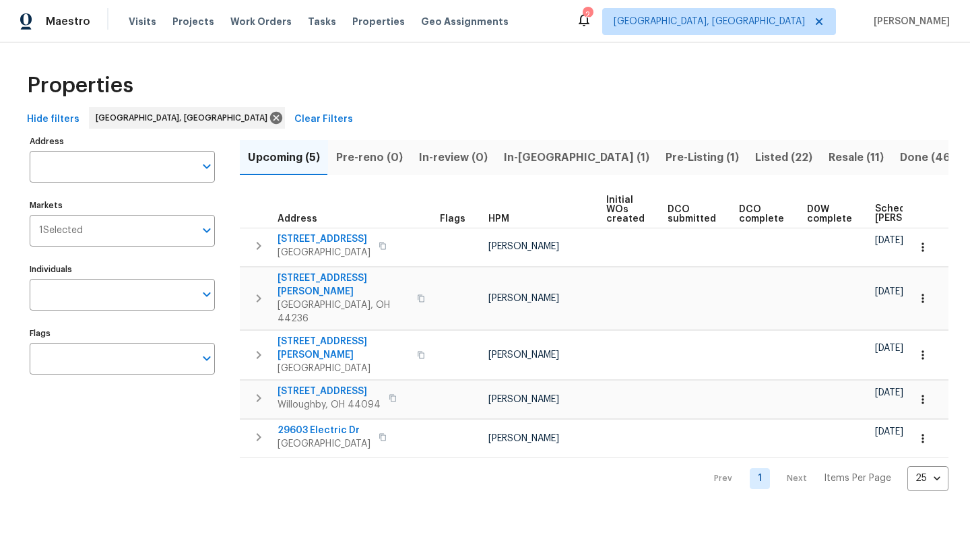
click at [380, 158] on span "Pre-reno (0)" at bounding box center [369, 157] width 67 height 19
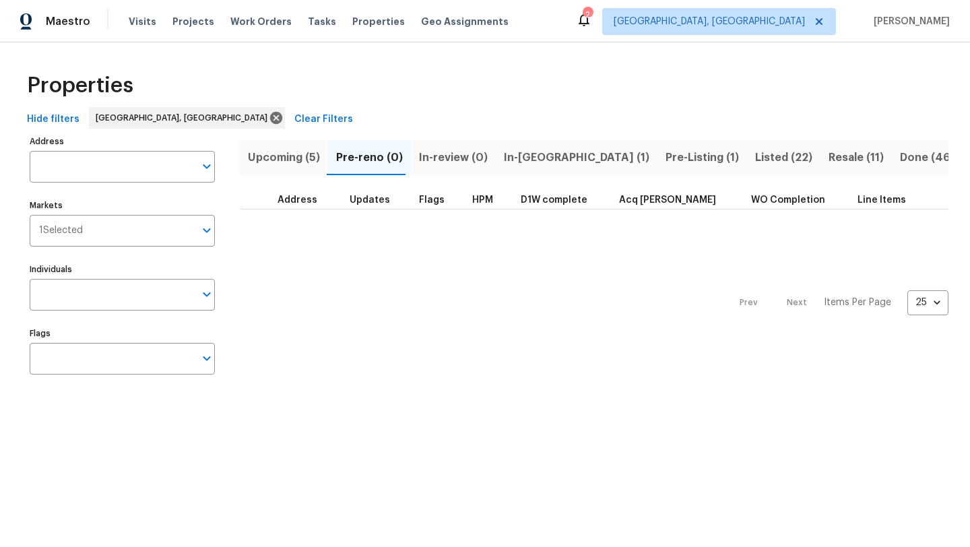
click at [507, 158] on span "In-[GEOGRAPHIC_DATA] (1)" at bounding box center [576, 157] width 145 height 19
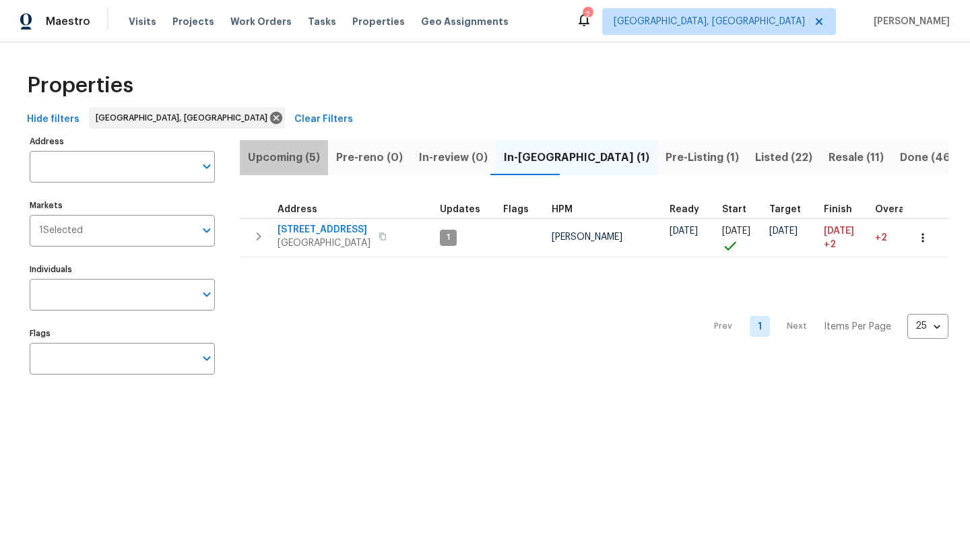
click at [271, 155] on span "Upcoming (5)" at bounding box center [284, 157] width 72 height 19
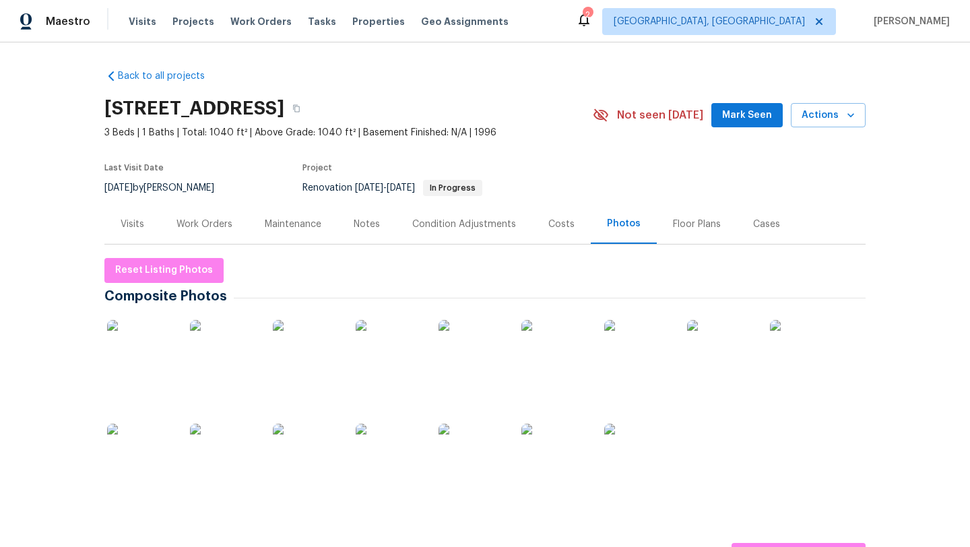
click at [130, 358] on img at bounding box center [140, 353] width 67 height 67
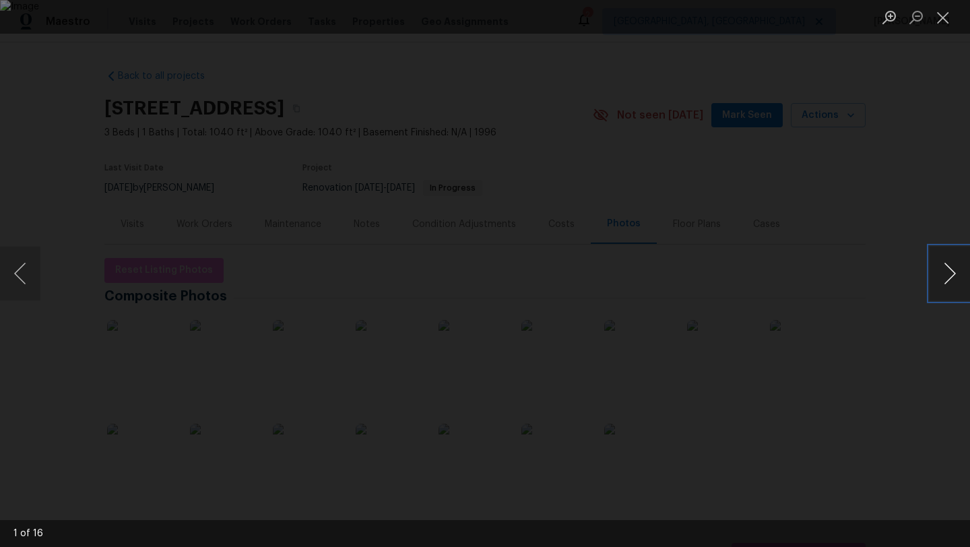
click at [957, 279] on button "Next image" at bounding box center [949, 273] width 40 height 54
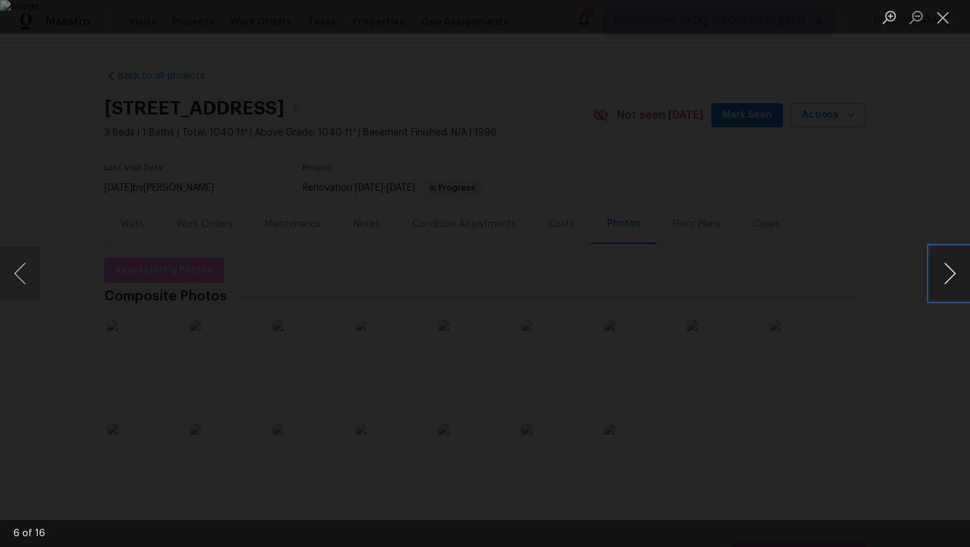
click at [957, 279] on button "Next image" at bounding box center [949, 273] width 40 height 54
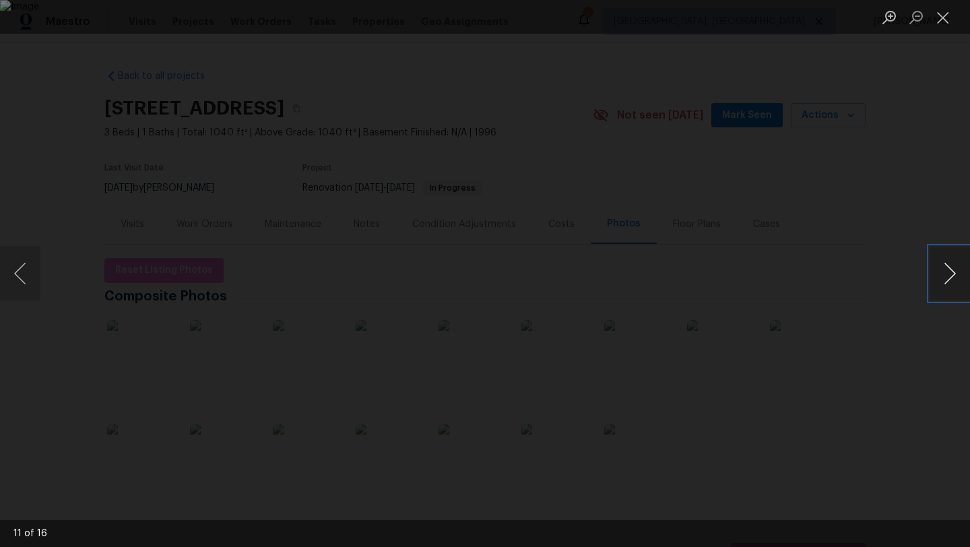
click at [957, 279] on button "Next image" at bounding box center [949, 273] width 40 height 54
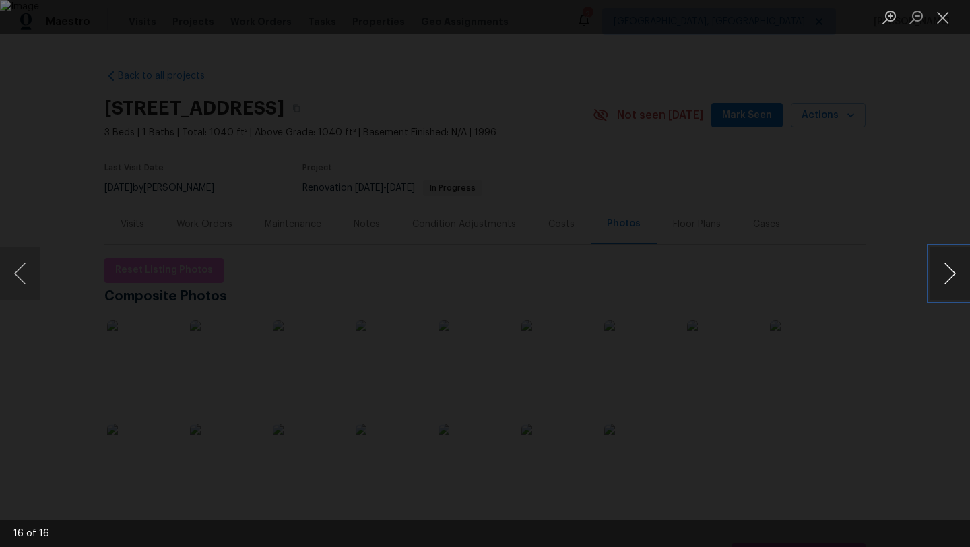
click at [957, 279] on button "Next image" at bounding box center [949, 273] width 40 height 54
click at [944, 18] on button "Close lightbox" at bounding box center [942, 17] width 27 height 24
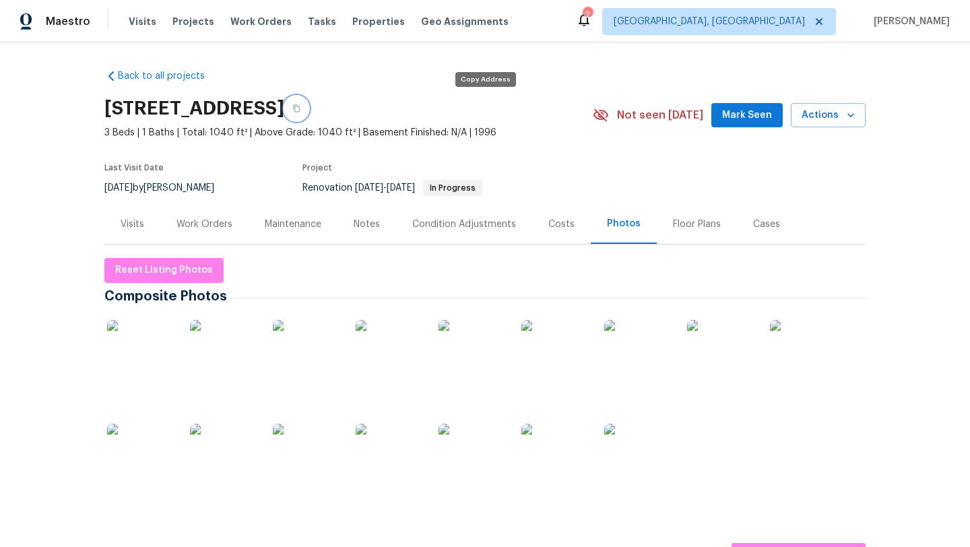
click at [300, 105] on icon "button" at bounding box center [296, 108] width 8 height 8
click at [215, 227] on div "Work Orders" at bounding box center [204, 223] width 56 height 13
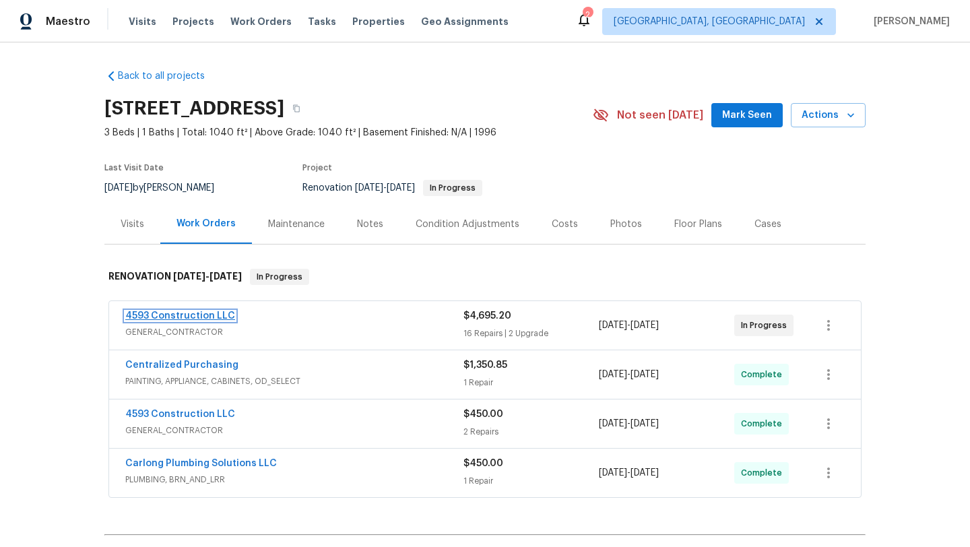
click at [176, 312] on link "4593 Construction LLC" at bounding box center [180, 315] width 110 height 9
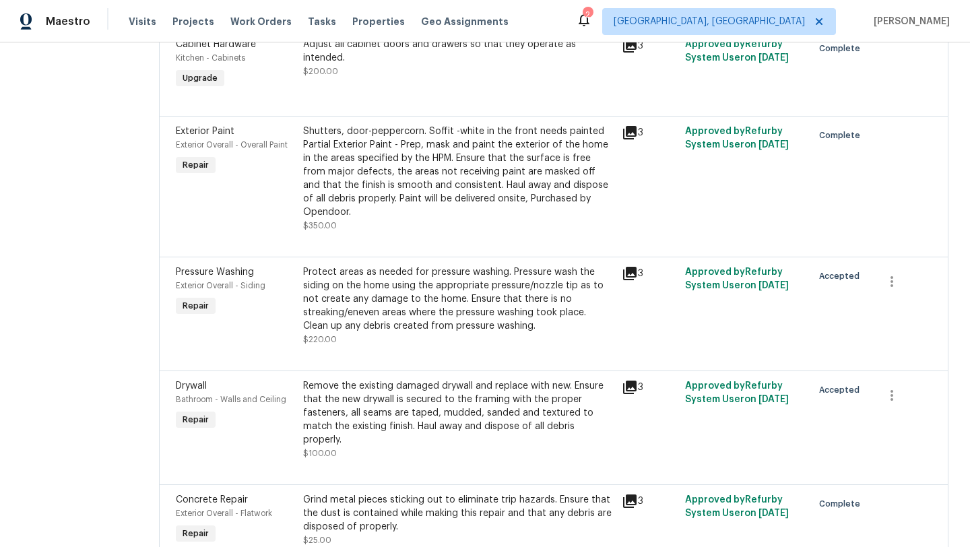
scroll to position [1168, 0]
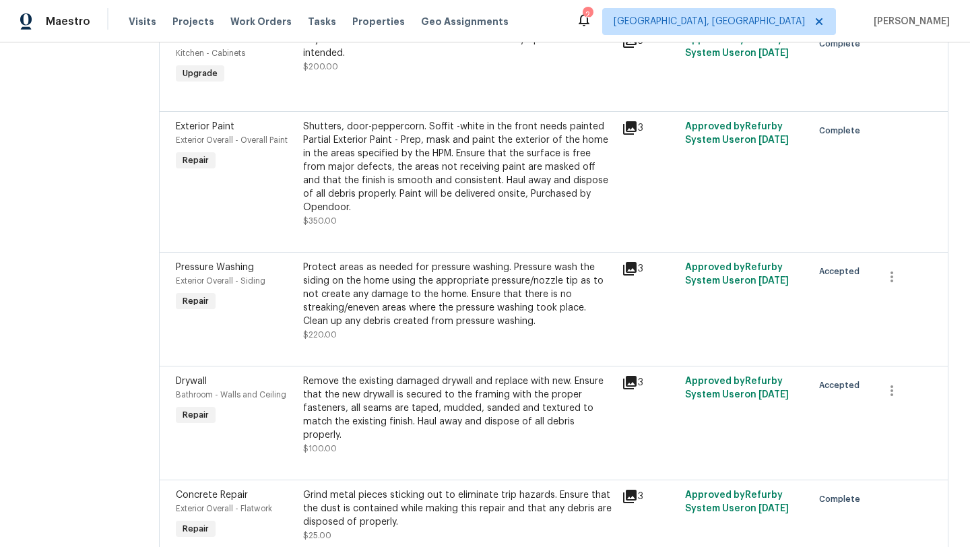
click at [382, 314] on div "Protect areas as needed for pressure washing. Pressure wash the siding on the h…" at bounding box center [458, 294] width 310 height 67
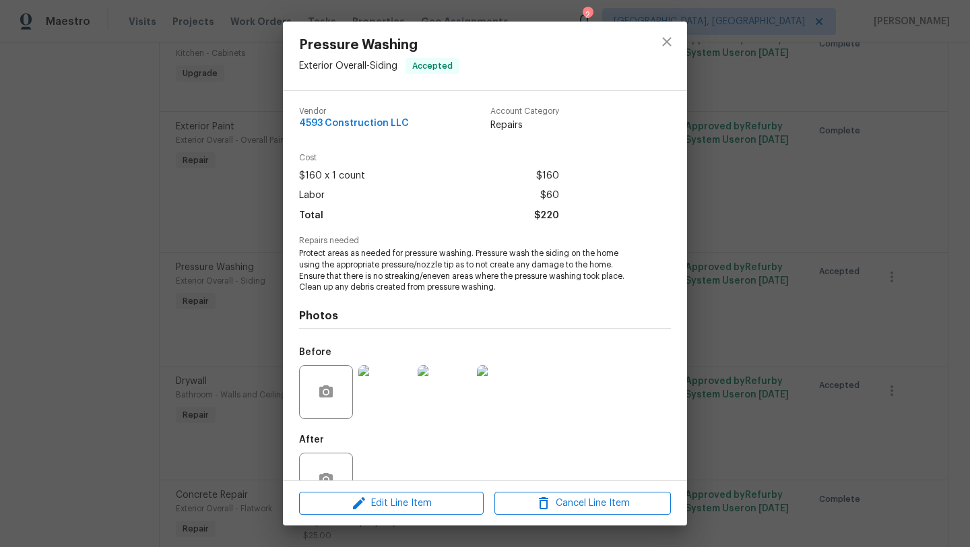
scroll to position [23, 0]
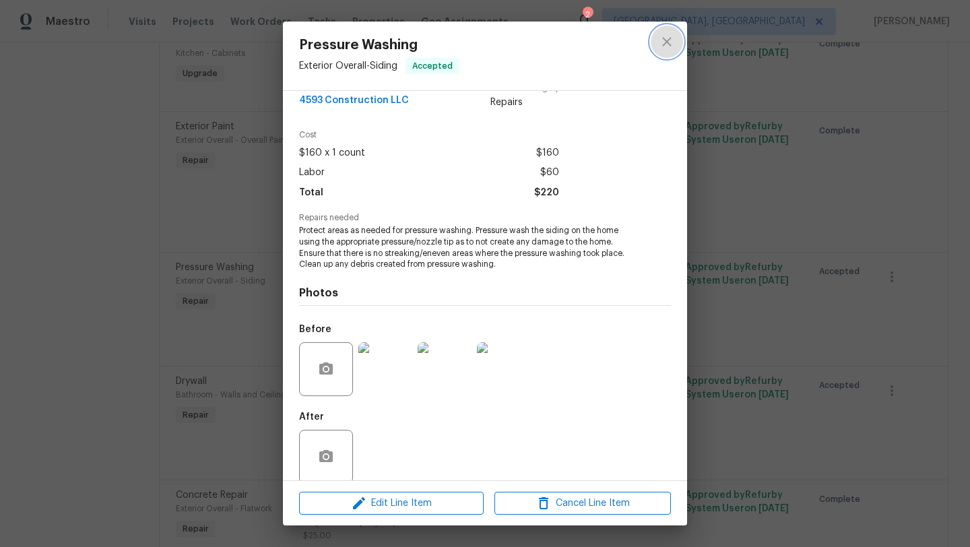
click at [667, 42] on icon "close" at bounding box center [666, 41] width 9 height 9
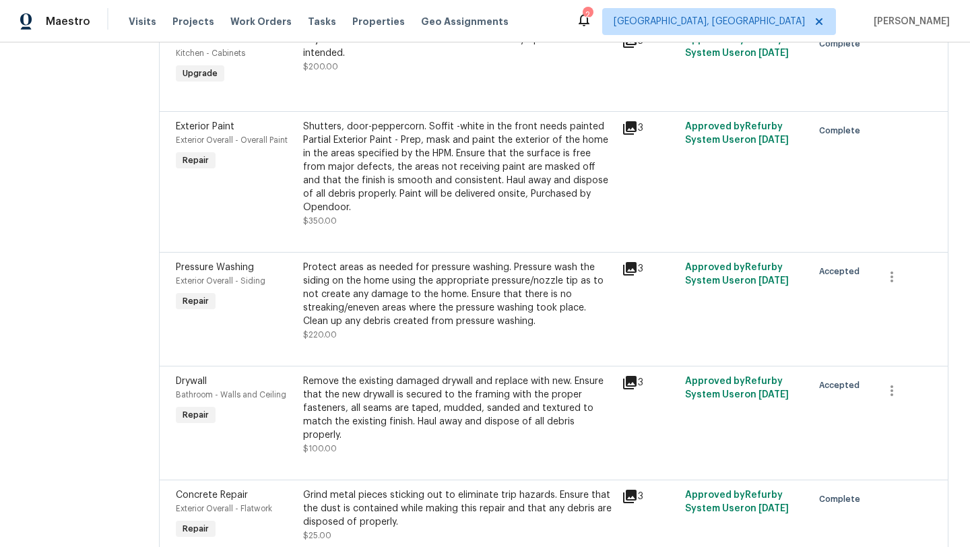
click at [631, 380] on icon at bounding box center [629, 382] width 13 height 13
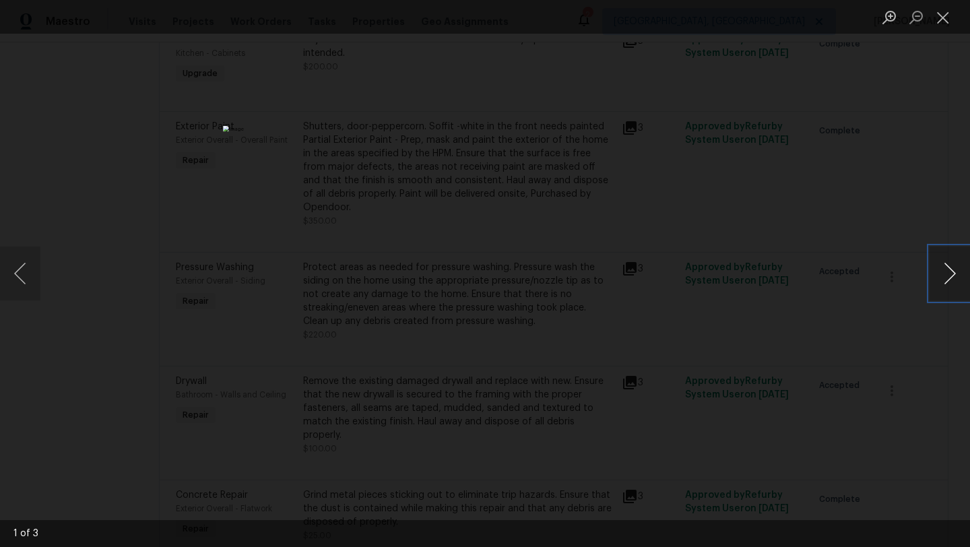
click at [950, 267] on button "Next image" at bounding box center [949, 273] width 40 height 54
click at [950, 269] on button "Next image" at bounding box center [949, 273] width 40 height 54
click at [942, 22] on button "Close lightbox" at bounding box center [942, 17] width 27 height 24
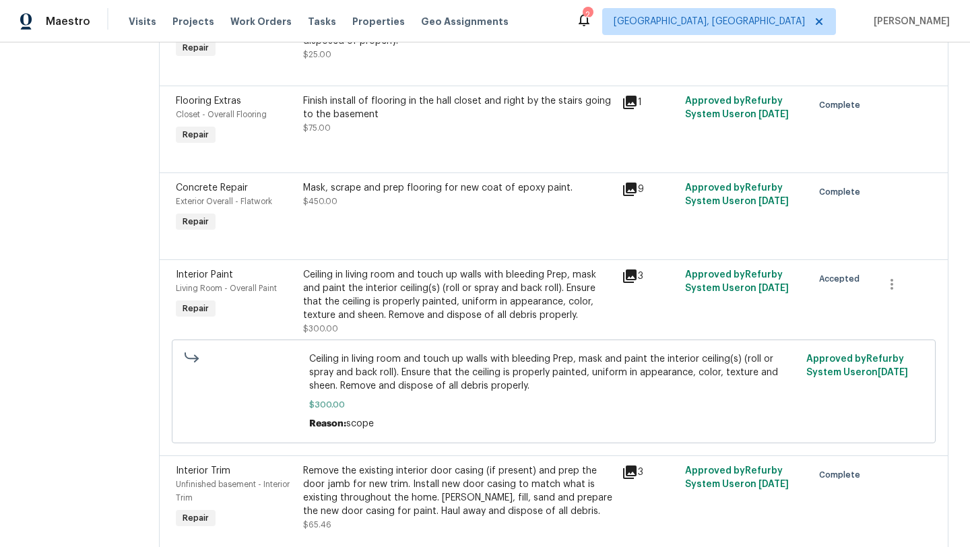
scroll to position [1682, 0]
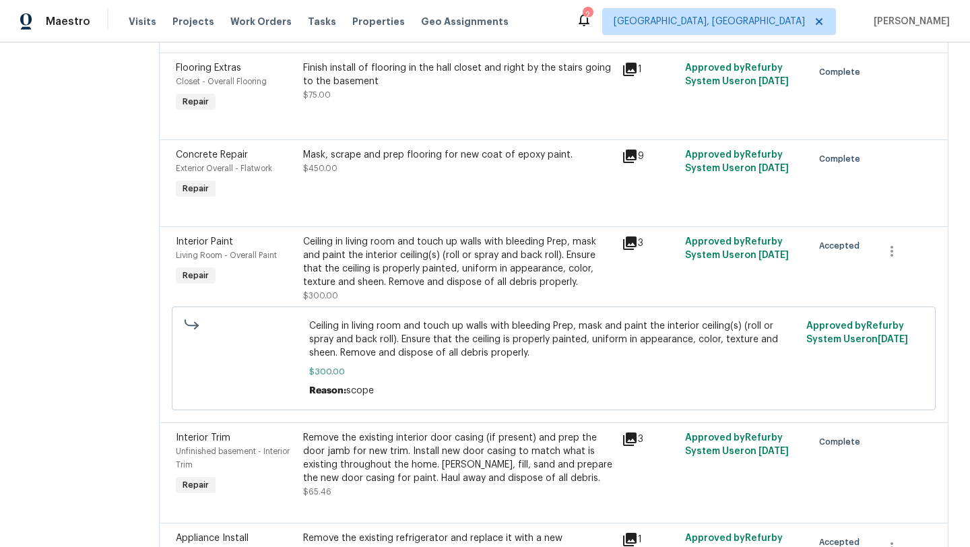
click at [399, 279] on div "Ceiling in living room and touch up walls with bleeding Prep, mask and paint th…" at bounding box center [458, 262] width 310 height 54
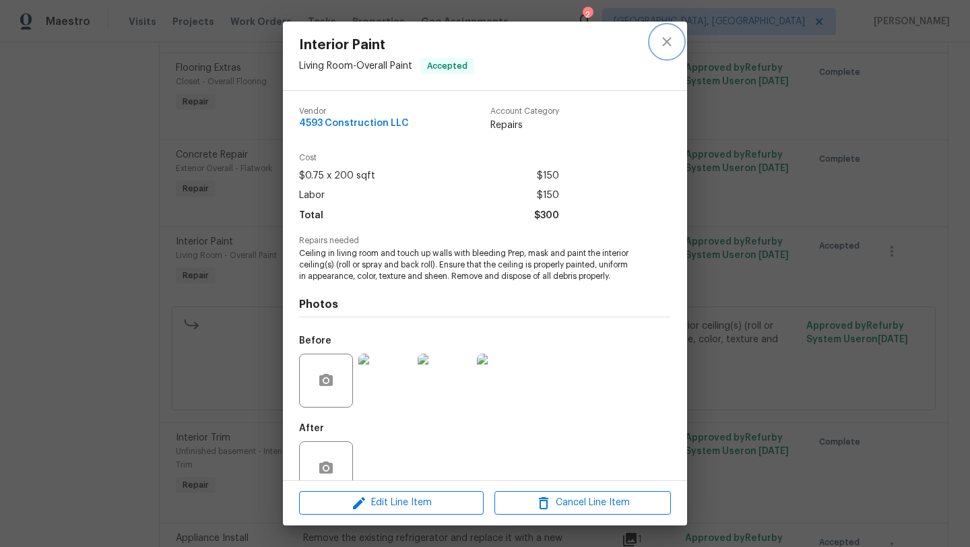
click at [670, 42] on icon "close" at bounding box center [666, 42] width 16 height 16
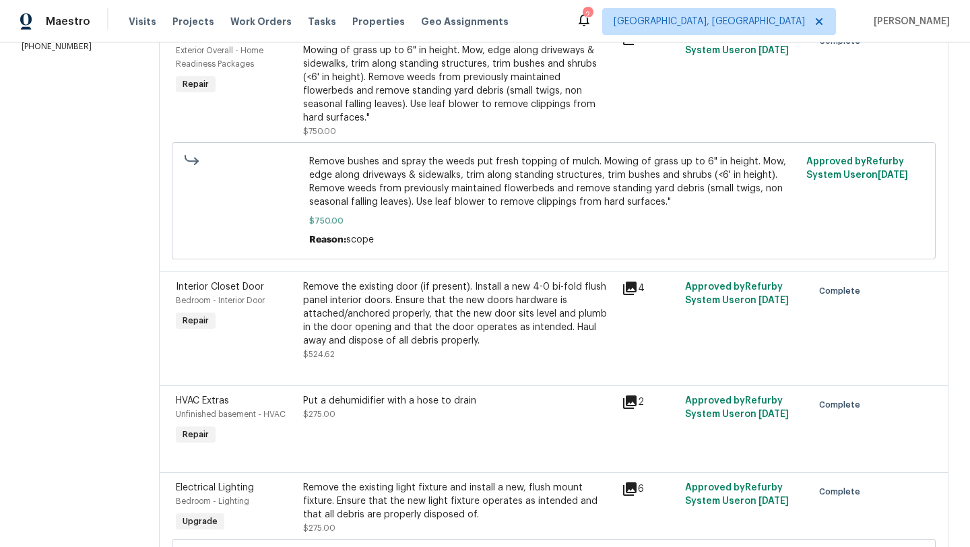
scroll to position [0, 0]
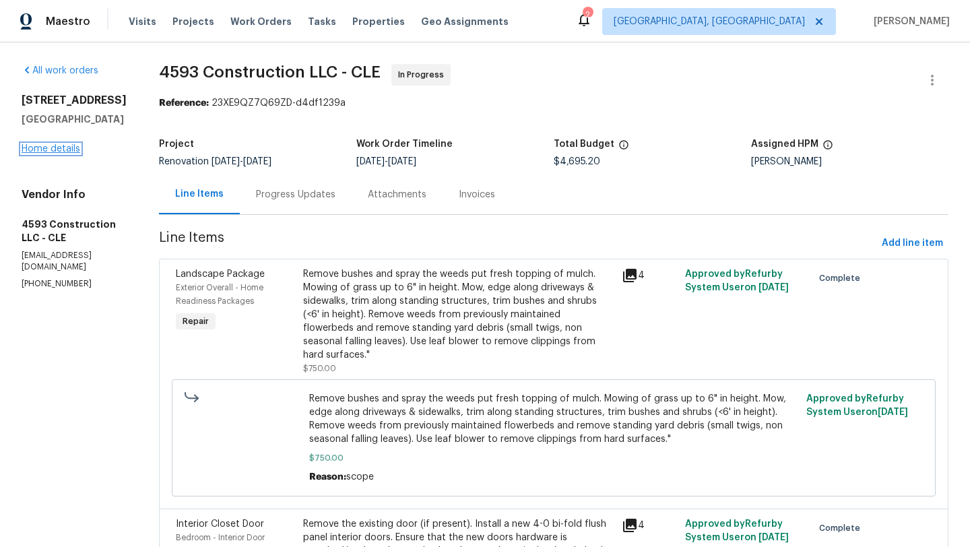
click at [32, 151] on link "Home details" at bounding box center [51, 148] width 59 height 9
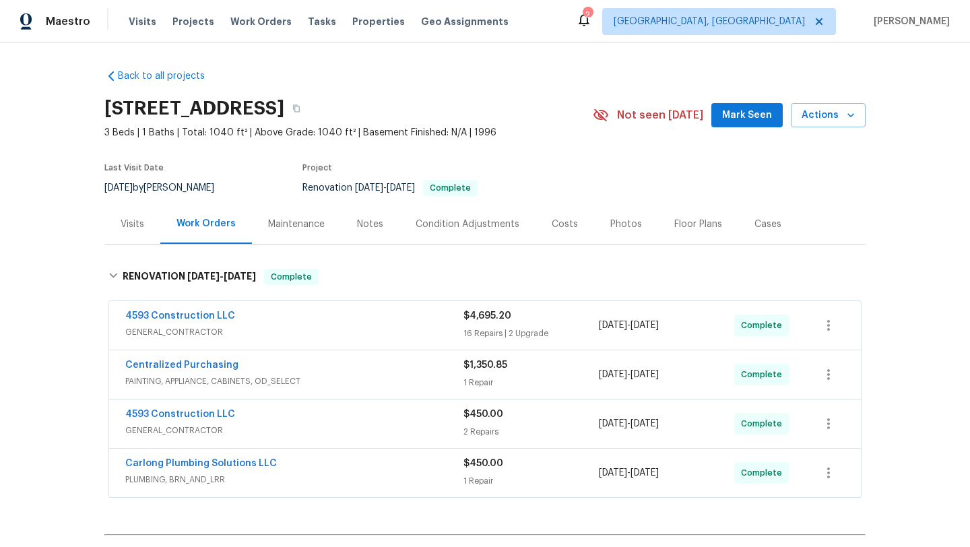
click at [127, 222] on div "Visits" at bounding box center [133, 223] width 24 height 13
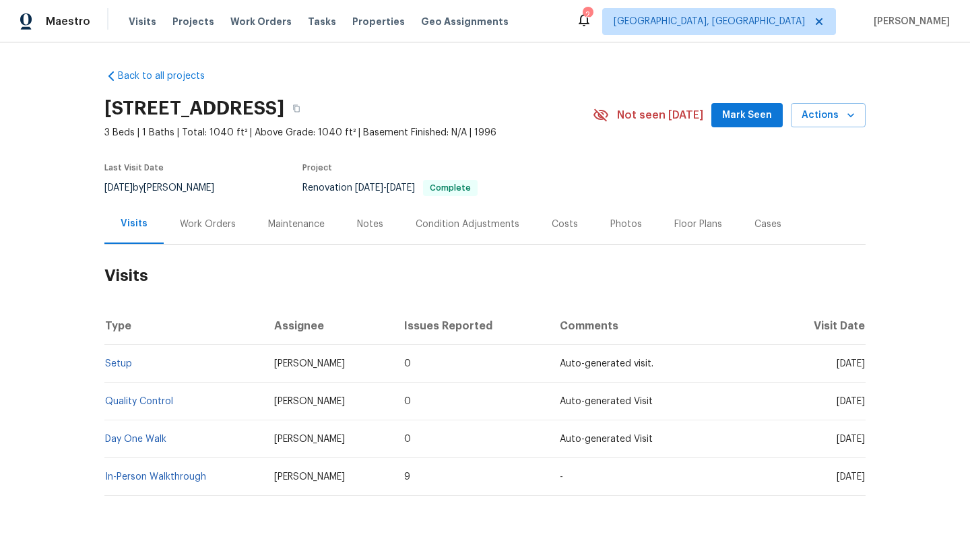
click at [197, 226] on div "Work Orders" at bounding box center [208, 223] width 56 height 13
